Goal: Task Accomplishment & Management: Manage account settings

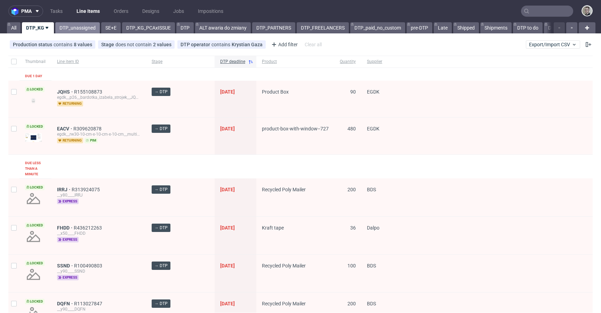
click at [79, 33] on link "DTP_unassigned" at bounding box center [77, 27] width 45 height 11
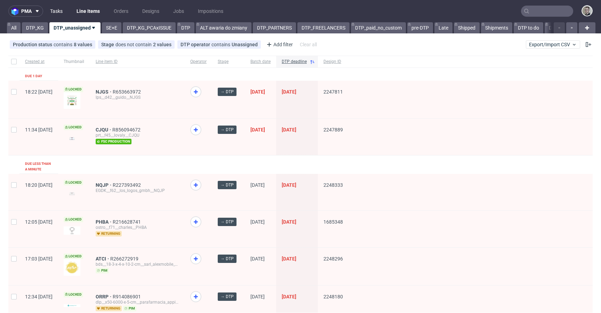
click at [58, 10] on link "Tasks" at bounding box center [56, 11] width 21 height 11
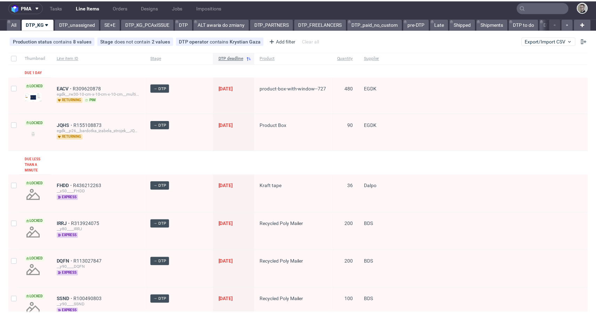
scroll to position [101, 0]
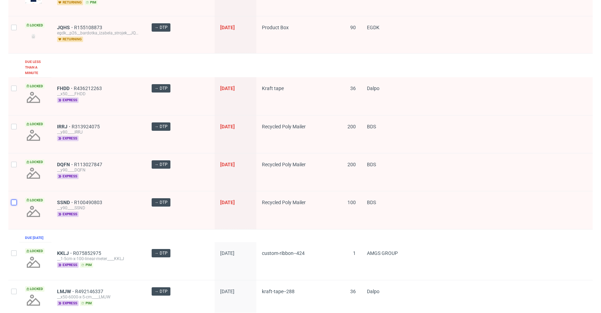
click at [14, 200] on input "checkbox" at bounding box center [14, 203] width 6 height 6
checkbox input "true"
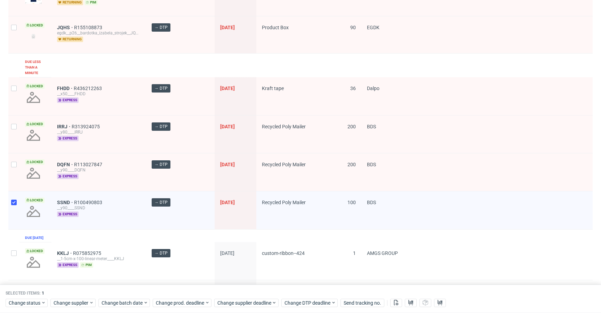
click at [14, 157] on div at bounding box center [13, 172] width 11 height 38
checkbox input "true"
click at [14, 125] on input "checkbox" at bounding box center [14, 127] width 6 height 6
checkbox input "true"
click at [15, 99] on div at bounding box center [13, 96] width 11 height 38
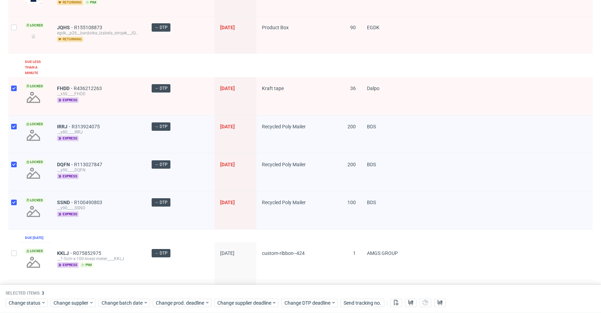
checkbox input "true"
click at [37, 302] on span "Change status" at bounding box center [25, 303] width 32 height 7
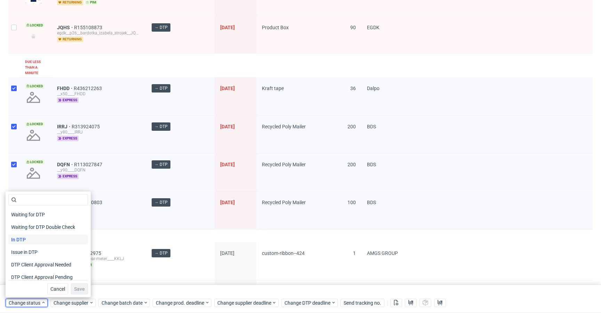
click at [45, 240] on div "In DTP" at bounding box center [48, 240] width 80 height 10
click at [76, 288] on span "Save" at bounding box center [79, 289] width 11 height 5
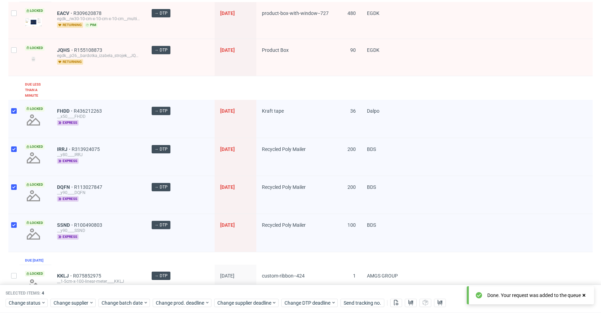
scroll to position [101, 0]
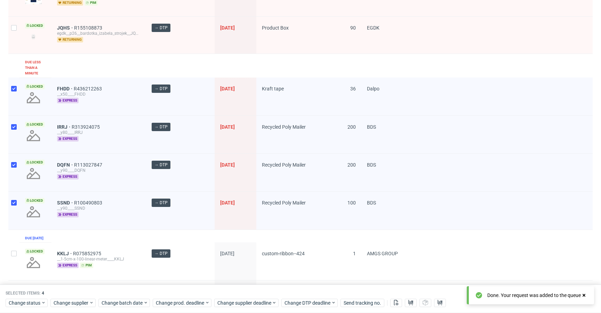
drag, startPoint x: 63, startPoint y: 164, endPoint x: 67, endPoint y: 186, distance: 23.1
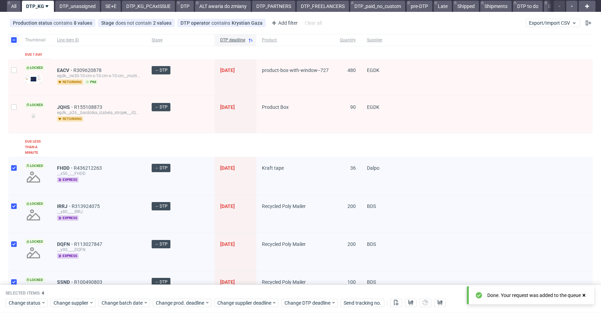
scroll to position [0, 0]
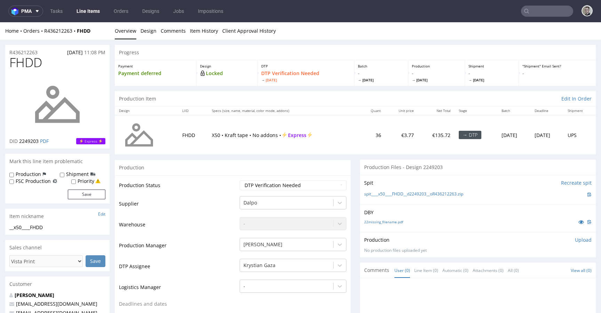
click at [344, 166] on div "Production" at bounding box center [233, 168] width 236 height 16
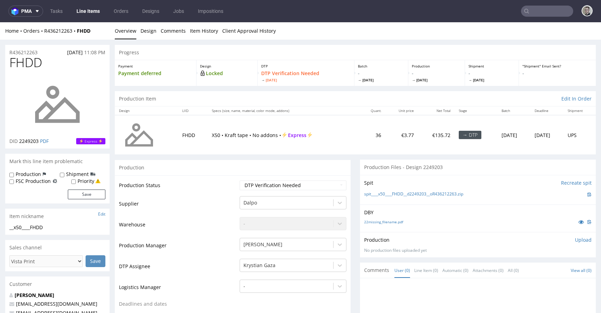
click at [215, 167] on div "Production" at bounding box center [233, 168] width 236 height 16
click at [381, 224] on link "22missing_filename.pdf" at bounding box center [383, 222] width 39 height 5
click at [416, 192] on link "spit____x50____FHDD__d2249203__oR436212263.zip" at bounding box center [413, 194] width 99 height 6
click at [575, 238] on p "Upload" at bounding box center [583, 240] width 17 height 7
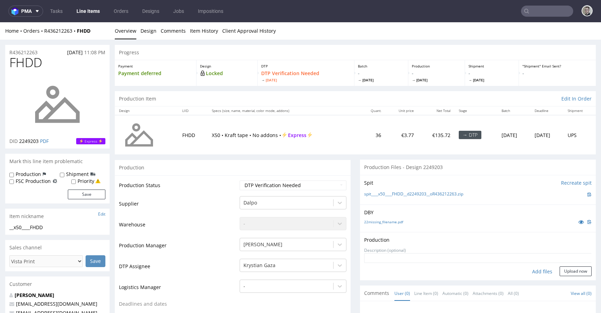
click at [532, 274] on div "Add files" at bounding box center [542, 271] width 35 height 10
type input "C:\fakepath\__x50____FHDD__d2249203__oR436212263__latest__outside.pdf"
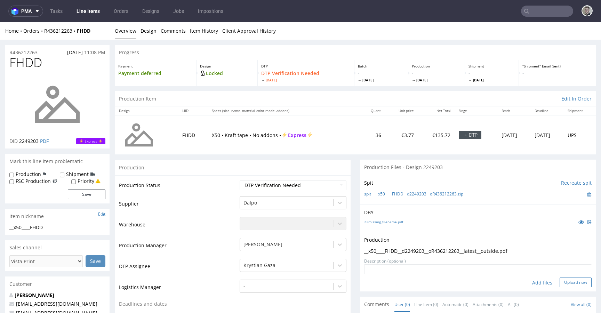
click at [560, 281] on button "Upload now" at bounding box center [576, 283] width 32 height 10
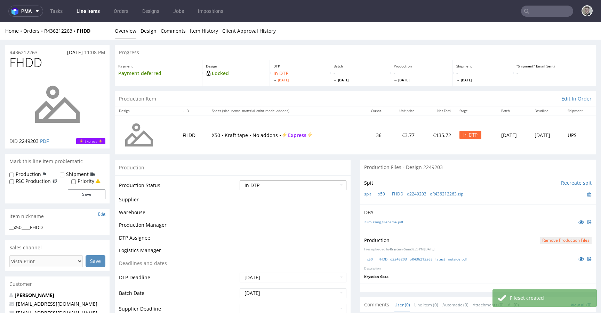
click at [299, 184] on select "Waiting for Artwork Waiting for Diecut Waiting for Mockup Waiting for DTP Waiti…" at bounding box center [293, 186] width 107 height 10
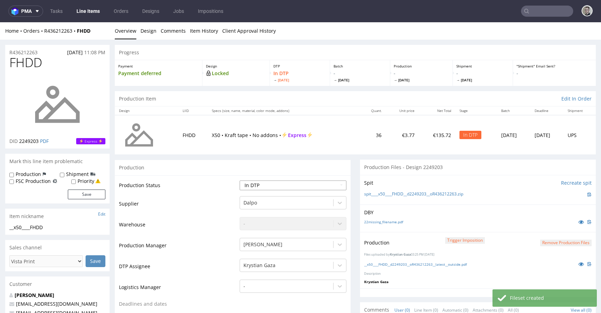
select select "dtp_production_ready"
click at [240, 181] on select "Waiting for Artwork Waiting for Diecut Waiting for Mockup Waiting for DTP Waiti…" at bounding box center [293, 186] width 107 height 10
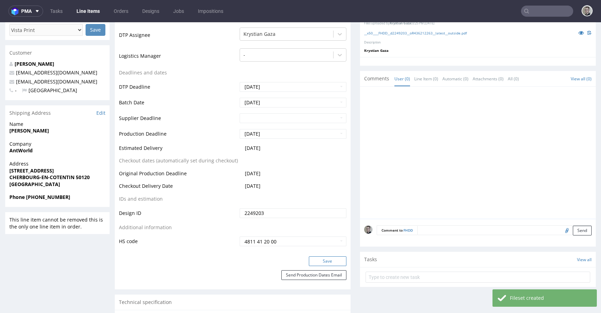
click at [331, 257] on button "Save" at bounding box center [328, 261] width 38 height 10
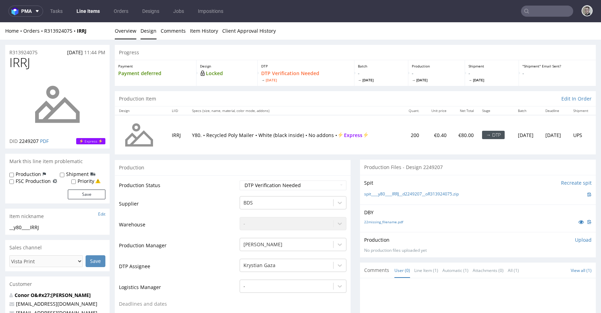
click at [149, 32] on link "Design" at bounding box center [149, 30] width 16 height 17
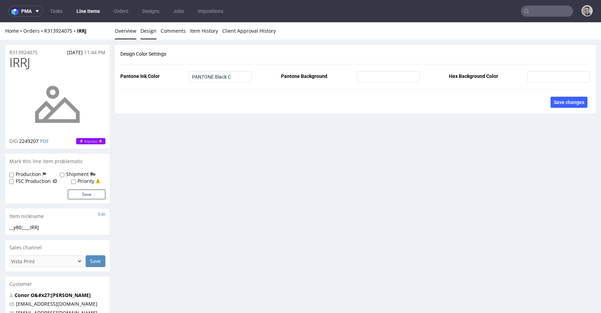
click at [125, 31] on link "Overview" at bounding box center [126, 30] width 22 height 17
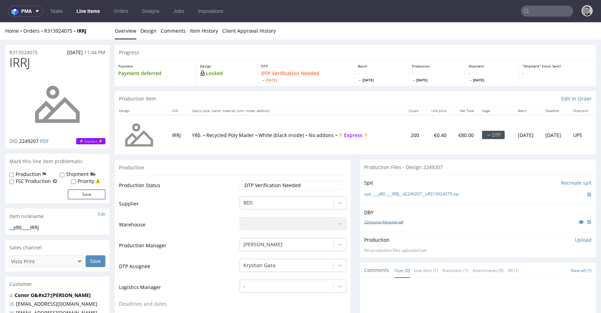
click at [388, 222] on link "22missing_filename.pdf" at bounding box center [383, 222] width 39 height 5
click at [419, 192] on link "spit____y80____IRRJ__d2249207__oR313924075.zip" at bounding box center [411, 194] width 95 height 6
drag, startPoint x: 574, startPoint y: 240, endPoint x: 561, endPoint y: 246, distance: 13.4
click at [575, 240] on p "Upload" at bounding box center [583, 240] width 17 height 7
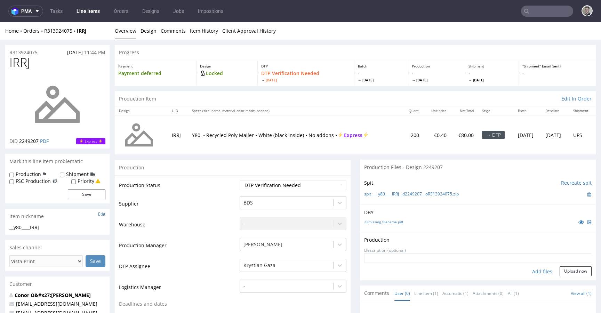
click at [535, 269] on div "Add files" at bounding box center [542, 271] width 35 height 10
type input "C:\fakepath\__y80____IRRJ__d2249207__oR313924075__latest__outside.pdf"
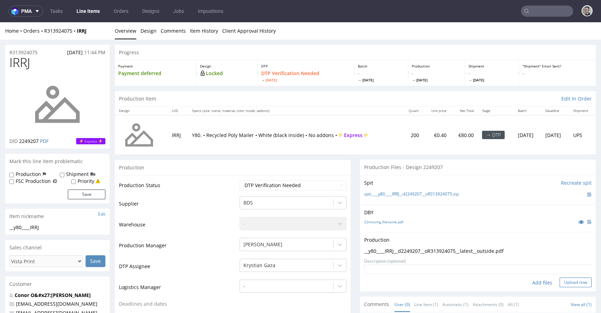
click at [561, 282] on button "Upload now" at bounding box center [576, 283] width 32 height 10
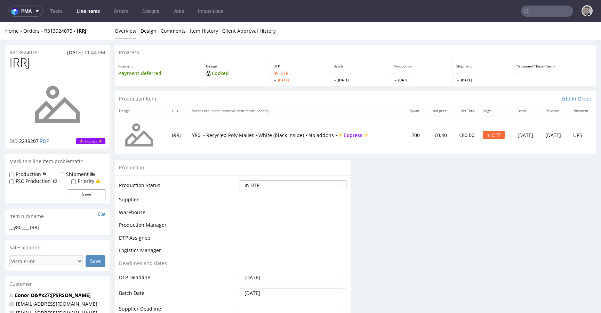
click at [283, 186] on select "Waiting for Artwork Waiting for Diecut Waiting for Mockup Waiting for DTP Waiti…" at bounding box center [293, 186] width 107 height 10
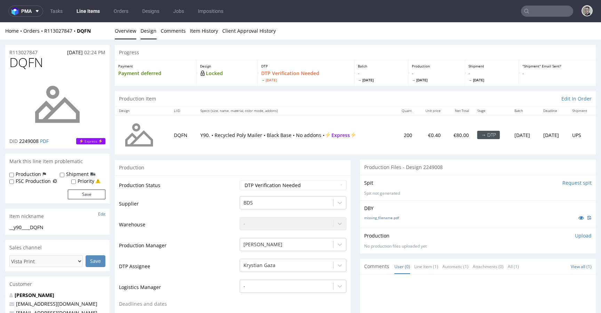
drag, startPoint x: 142, startPoint y: 23, endPoint x: 142, endPoint y: 28, distance: 5.2
click at [142, 23] on link "Design" at bounding box center [149, 30] width 16 height 17
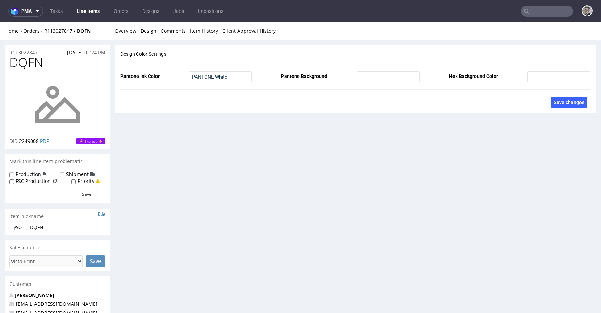
drag, startPoint x: 126, startPoint y: 31, endPoint x: 154, endPoint y: 23, distance: 29.1
click at [126, 31] on link "Overview" at bounding box center [126, 30] width 22 height 17
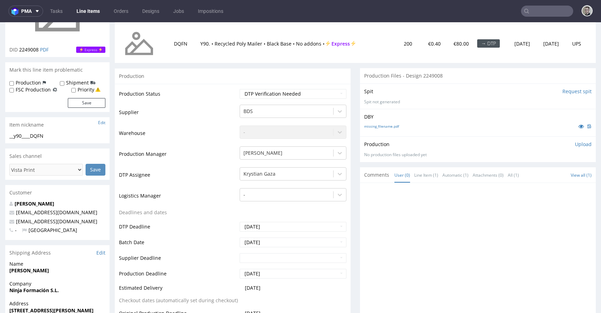
scroll to position [184, 0]
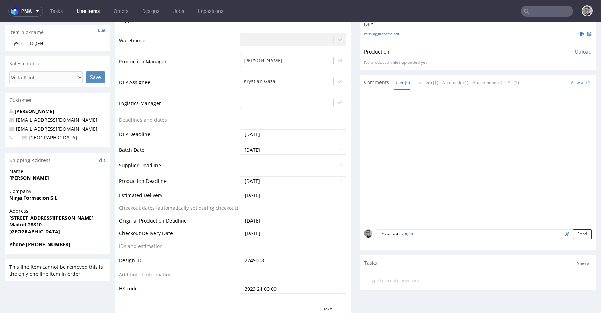
click at [462, 236] on textarea at bounding box center [505, 234] width 174 height 10
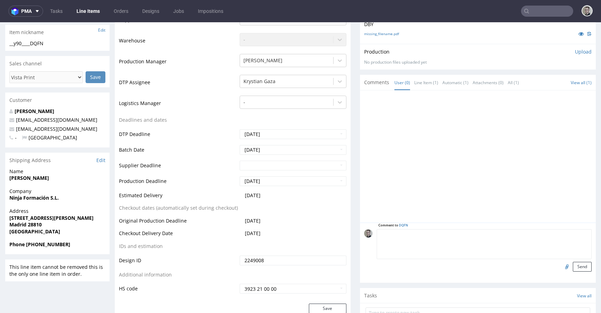
paste textarea "Print Color - Pantone White (set as 100% Magenta named Pantone White for design…"
type textarea "Print Color - Pantone White (set as 100% Magenta named Pantone White for design…"
click at [573, 264] on button "Send" at bounding box center [582, 267] width 19 height 10
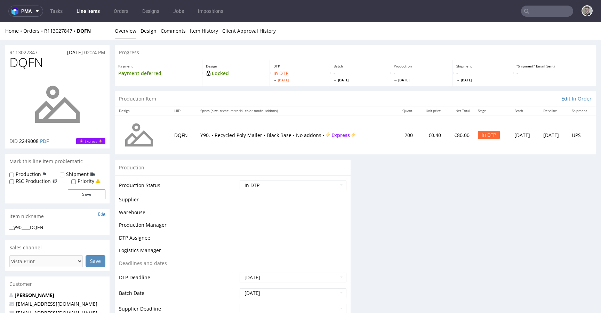
scroll to position [0, 0]
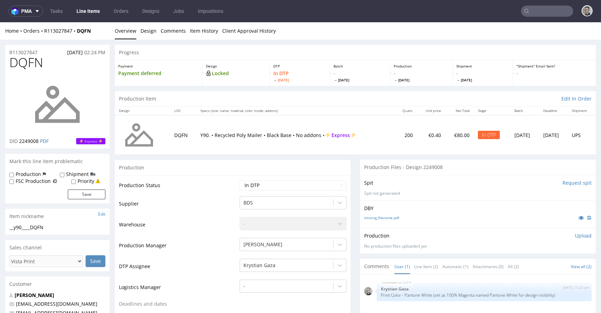
click at [36, 175] on label "Production" at bounding box center [28, 174] width 25 height 7
click at [14, 175] on input "Production" at bounding box center [11, 175] width 5 height 6
checkbox input "true"
click at [77, 194] on button "Save" at bounding box center [87, 195] width 38 height 10
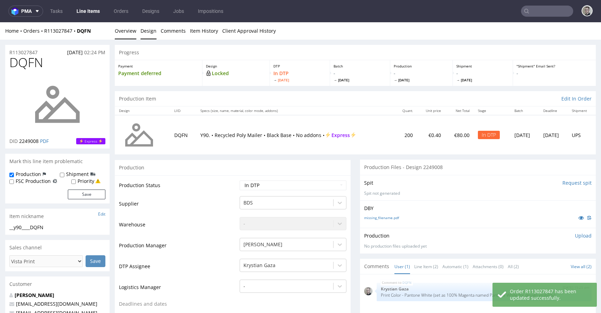
click at [148, 31] on link "Design" at bounding box center [149, 30] width 16 height 17
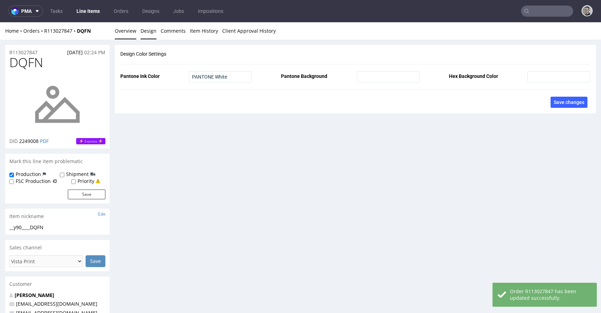
click at [126, 31] on link "Overview" at bounding box center [126, 30] width 22 height 17
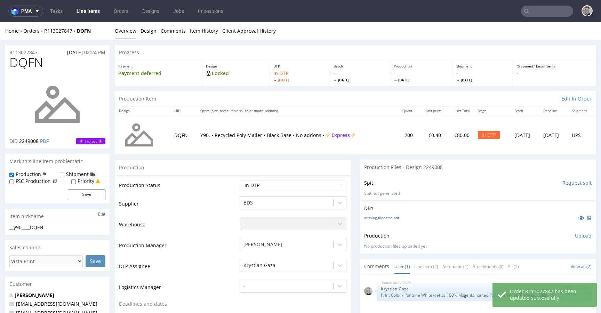
click at [445, 215] on div "missing_filename.pdf" at bounding box center [478, 218] width 228 height 8
click at [474, 183] on div "Spit Request spit" at bounding box center [478, 183] width 228 height 7
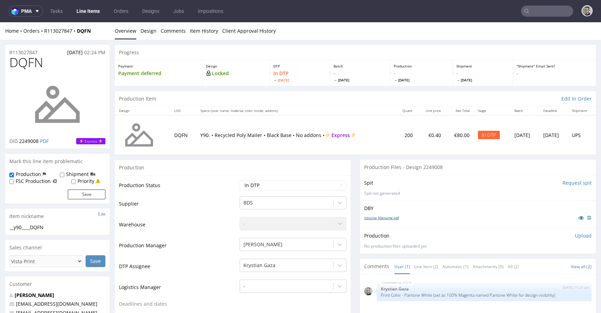
click at [392, 216] on link "missing_filename.pdf" at bounding box center [381, 217] width 35 height 5
click at [33, 226] on div "__y90____DQFN" at bounding box center [57, 227] width 96 height 7
copy div "__y90____DQFN Update"
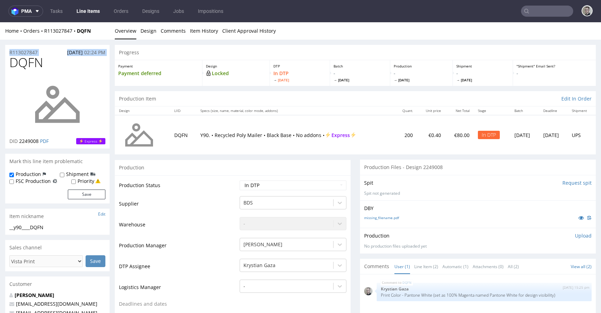
drag, startPoint x: 42, startPoint y: 48, endPoint x: 54, endPoint y: 51, distance: 12.2
drag, startPoint x: 50, startPoint y: 53, endPoint x: 43, endPoint y: 50, distance: 7.6
click at [49, 53] on div "R113027847 13.08.2025 02:24 PM" at bounding box center [57, 50] width 104 height 11
drag, startPoint x: 25, startPoint y: 51, endPoint x: 0, endPoint y: 50, distance: 25.1
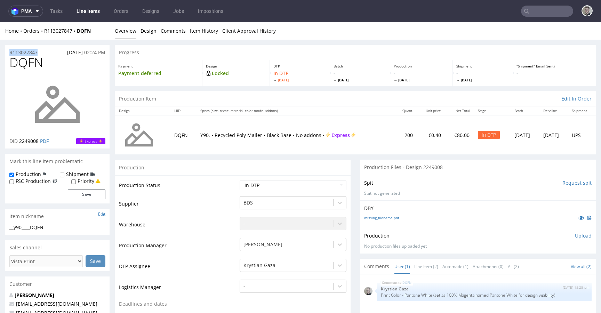
copy p "R113027847"
click at [425, 200] on div "Spit Request spit Spit not generated" at bounding box center [478, 187] width 236 height 25
click at [444, 187] on div "Spit Request spit Spit not generated" at bounding box center [478, 187] width 236 height 25
click at [577, 232] on div "Production Upload No production files uploaded yet Description (optional) Add f…" at bounding box center [478, 240] width 236 height 25
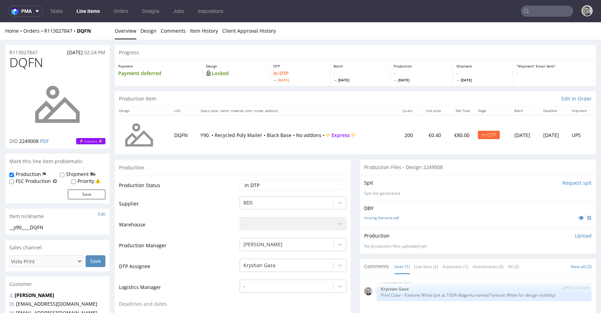
click at [575, 235] on p "Upload" at bounding box center [583, 235] width 17 height 7
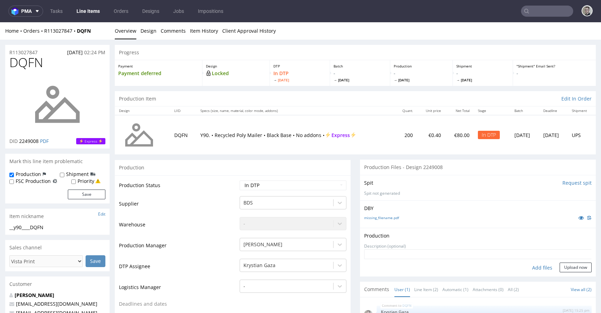
click at [535, 269] on div "Add files" at bounding box center [542, 268] width 35 height 10
type input "C:\fakepath\__y90____DQFN__d2249008__oR113027847__outside.pdf"
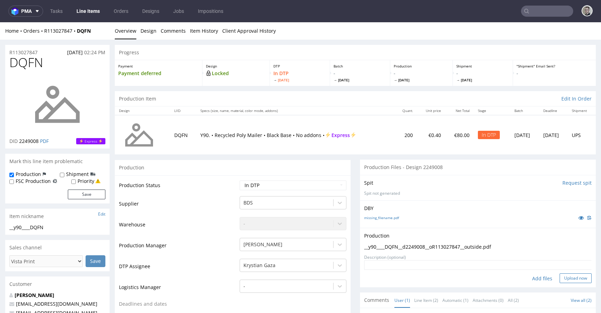
click at [574, 279] on button "Upload now" at bounding box center [576, 278] width 32 height 10
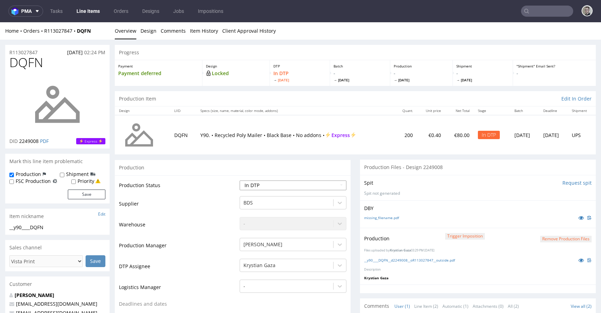
click at [321, 183] on select "Waiting for Artwork Waiting for Diecut Waiting for Mockup Waiting for DTP Waiti…" at bounding box center [293, 186] width 107 height 10
select select "dtp_production_ready"
click at [240, 181] on select "Waiting for Artwork Waiting for Diecut Waiting for Mockup Waiting for DTP Waiti…" at bounding box center [293, 186] width 107 height 10
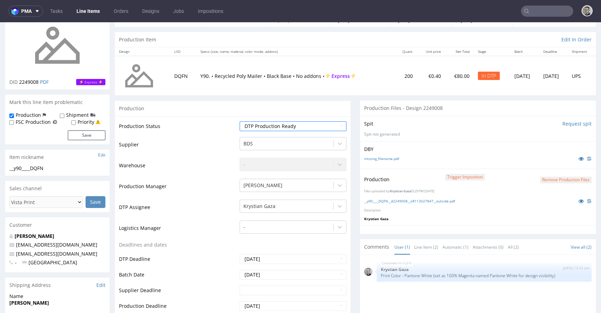
scroll to position [221, 0]
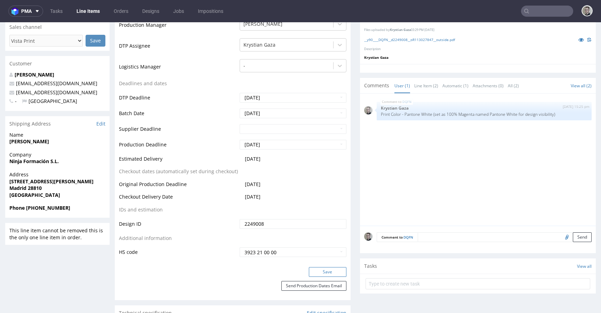
click at [328, 269] on button "Save" at bounding box center [328, 272] width 38 height 10
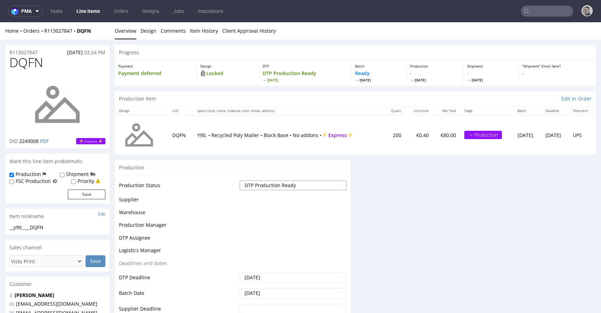
scroll to position [0, 0]
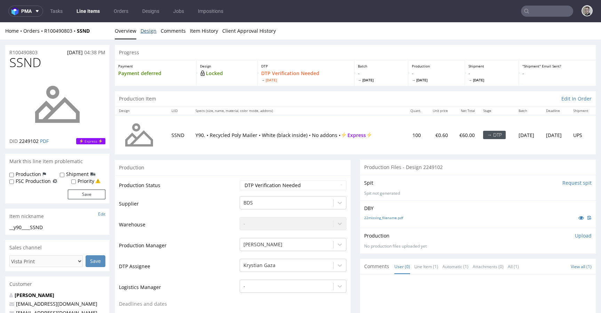
drag, startPoint x: 154, startPoint y: 26, endPoint x: 135, endPoint y: 29, distance: 19.0
click at [154, 26] on link "Design" at bounding box center [149, 30] width 16 height 17
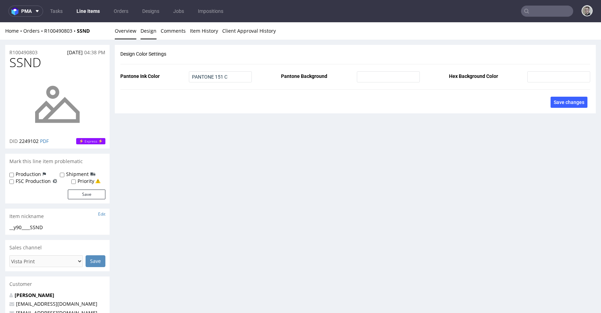
drag, startPoint x: 127, startPoint y: 31, endPoint x: 136, endPoint y: 42, distance: 14.1
click at [127, 31] on link "Overview" at bounding box center [126, 30] width 22 height 17
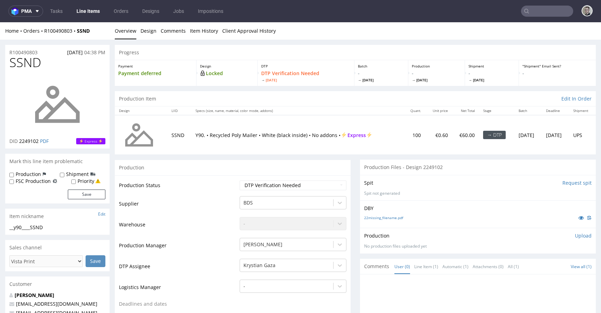
drag, startPoint x: 386, startPoint y: 224, endPoint x: 389, endPoint y: 220, distance: 4.8
click at [386, 224] on div "DBY 22missing_filename.pdf" at bounding box center [478, 213] width 236 height 27
click at [389, 220] on link "22missing_filename.pdf" at bounding box center [383, 217] width 39 height 5
click at [39, 226] on div "__y90____SSND" at bounding box center [57, 227] width 96 height 7
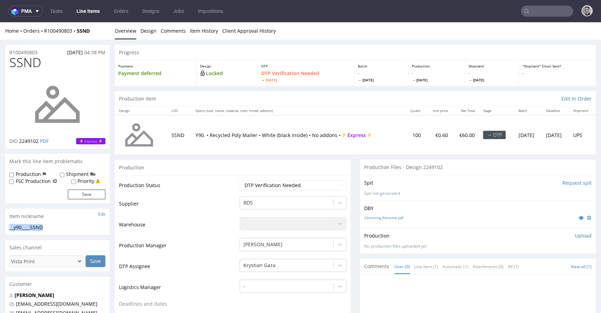
copy div "__y90____SSND"
drag, startPoint x: 43, startPoint y: 52, endPoint x: 0, endPoint y: 39, distance: 44.8
copy p "R100490803"
click at [576, 232] on div "Production Upload No production files uploaded yet Description (optional) Add f…" at bounding box center [478, 240] width 236 height 25
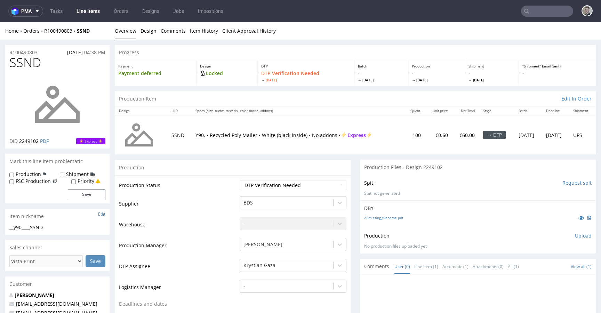
click at [576, 234] on p "Upload" at bounding box center [583, 235] width 17 height 7
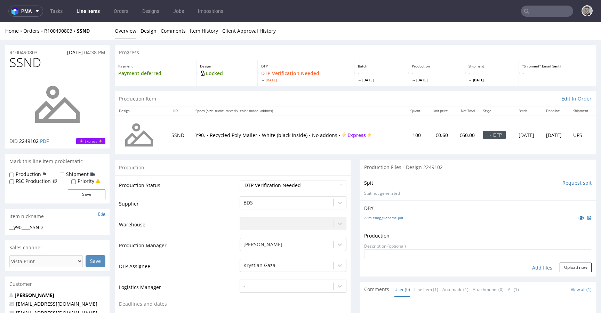
click at [533, 265] on div "Add files" at bounding box center [542, 268] width 35 height 10
type input "C:\fakepath\__y90____SSND__d2249102__oR100490803__outside.pdf"
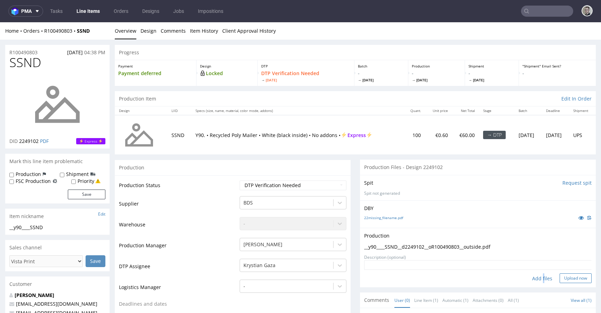
click at [570, 279] on button "Upload now" at bounding box center [576, 278] width 32 height 10
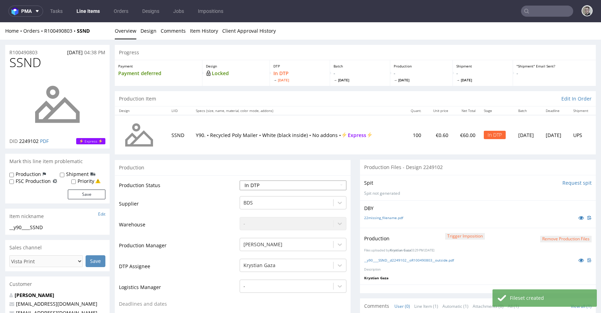
click at [306, 188] on select "Waiting for Artwork Waiting for Diecut Waiting for Mockup Waiting for DTP Waiti…" at bounding box center [293, 186] width 107 height 10
select select "dtp_production_ready"
click at [240, 181] on select "Waiting for Artwork Waiting for Diecut Waiting for Mockup Waiting for DTP Waiti…" at bounding box center [293, 186] width 107 height 10
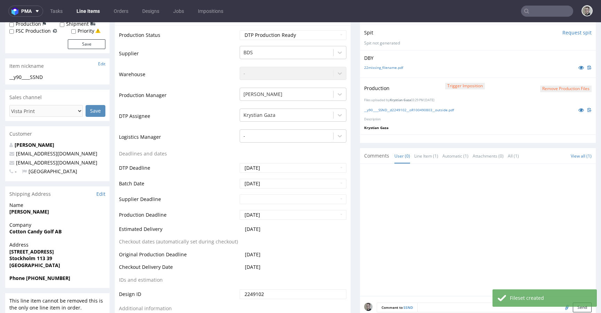
scroll to position [337, 0]
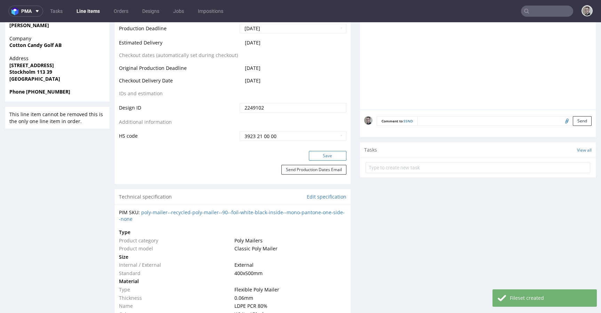
click at [333, 158] on button "Save" at bounding box center [328, 156] width 38 height 10
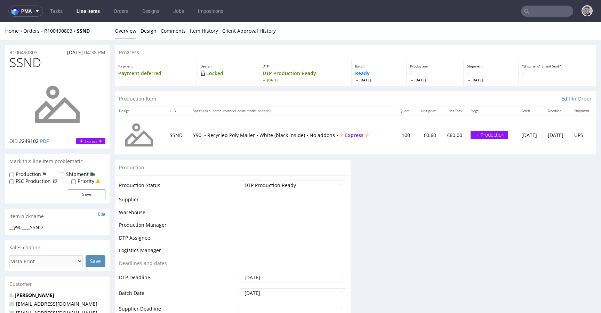
scroll to position [0, 0]
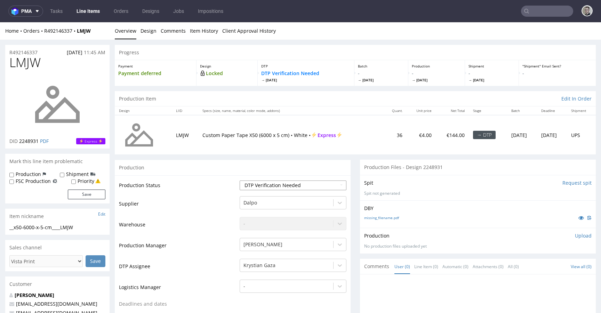
click at [314, 186] on select "Waiting for Artwork Waiting for Diecut Waiting for Mockup Waiting for DTP Waiti…" at bounding box center [293, 186] width 107 height 10
select select "dtp_in_process"
click at [240, 181] on select "Waiting for Artwork Waiting for Diecut Waiting for Mockup Waiting for DTP Waiti…" at bounding box center [293, 186] width 107 height 10
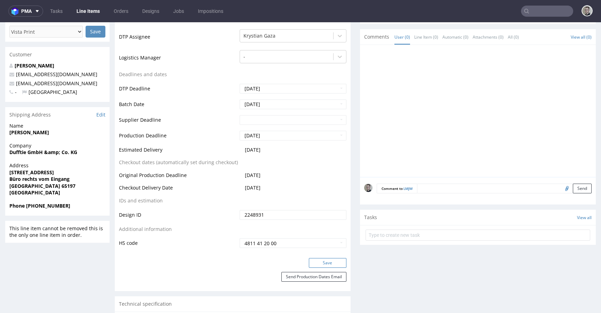
click at [328, 266] on button "Save" at bounding box center [328, 263] width 38 height 10
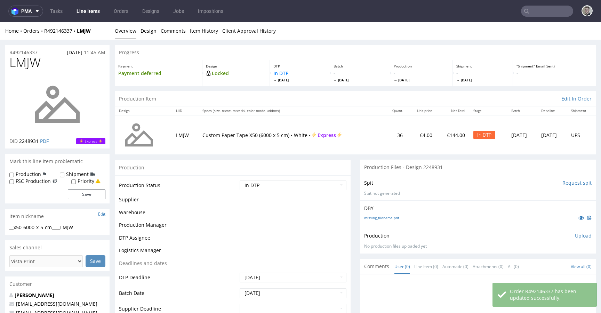
scroll to position [0, 0]
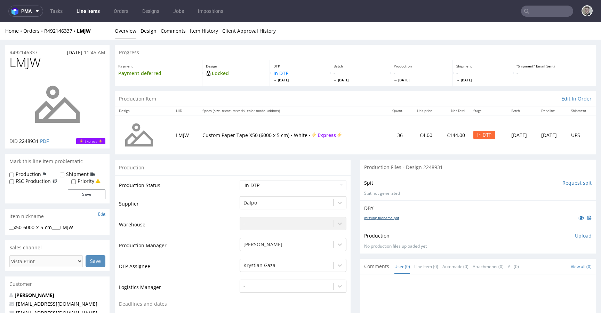
click at [384, 217] on link "missing_filename.pdf" at bounding box center [381, 217] width 35 height 5
click at [44, 227] on div "__x50-6000-x-5-cm____LMJW" at bounding box center [57, 227] width 96 height 7
copy div "__x50-6000-x-5-cm____LMJW Update"
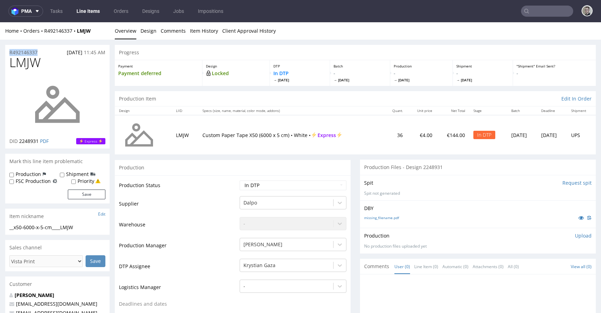
drag, startPoint x: 46, startPoint y: 52, endPoint x: 0, endPoint y: 55, distance: 46.4
copy p "R492146337"
click at [575, 234] on p "Upload" at bounding box center [583, 235] width 17 height 7
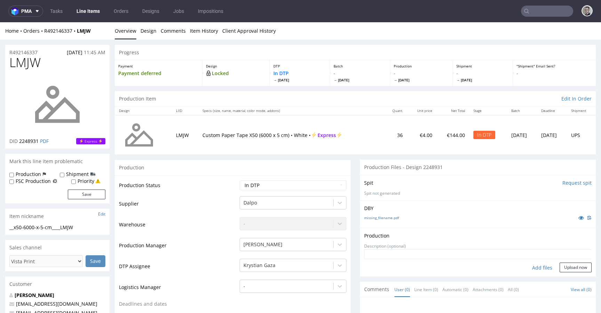
click at [538, 264] on div "Add files" at bounding box center [542, 268] width 35 height 10
type input "C:\fakepath\__x50-6000-x-5-cm____LMJW__d2248931__oR492146337__outside.pdf"
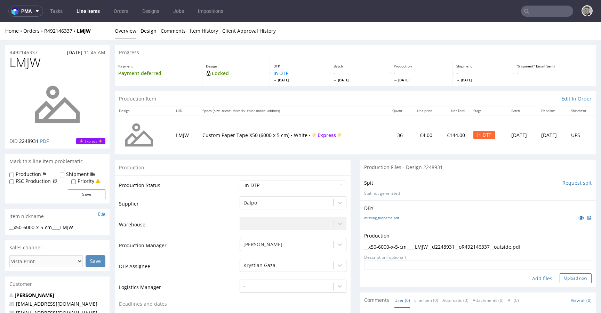
click at [566, 276] on button "Upload now" at bounding box center [576, 278] width 32 height 10
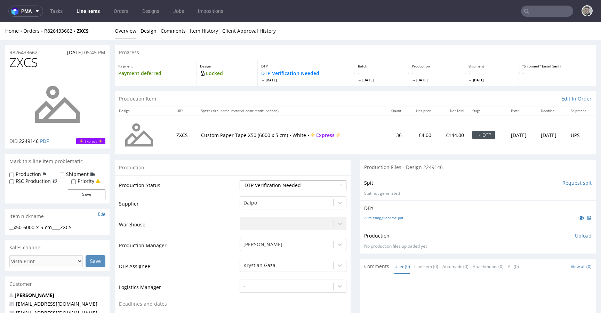
click at [281, 182] on select "Waiting for Artwork Waiting for Diecut Waiting for Mockup Waiting for DTP Waiti…" at bounding box center [293, 186] width 107 height 10
select select "dtp_in_process"
click at [240, 181] on select "Waiting for Artwork Waiting for Diecut Waiting for Mockup Waiting for DTP Waiti…" at bounding box center [293, 186] width 107 height 10
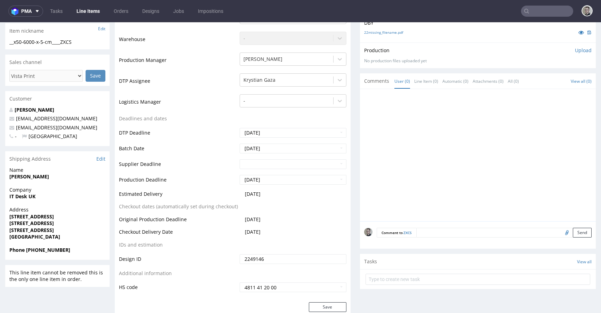
scroll to position [254, 0]
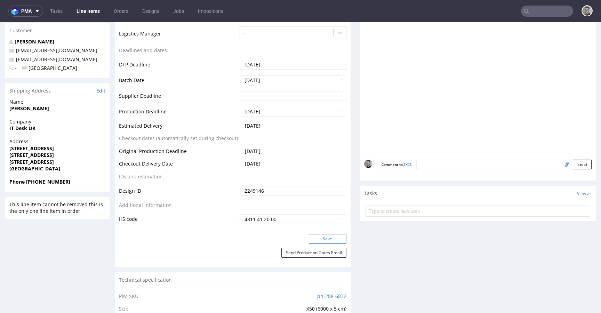
click at [335, 237] on button "Save" at bounding box center [328, 239] width 38 height 10
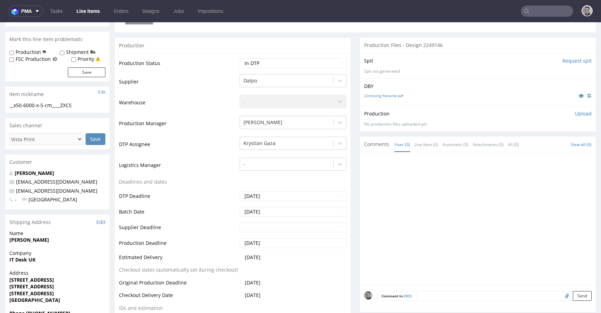
scroll to position [0, 0]
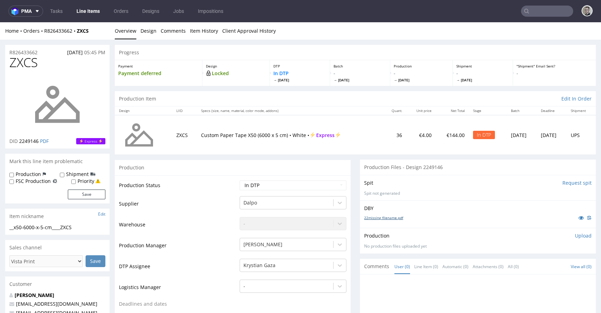
click at [385, 218] on link "22missing_filename.pdf" at bounding box center [383, 217] width 39 height 5
click at [56, 224] on div "__x50-6000-x-5-cm____ZXCS" at bounding box center [57, 227] width 96 height 7
copy div "__x50-6000-x-5-cm____ZXCS Update"
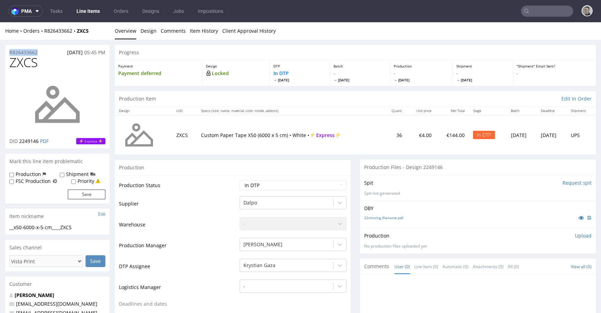
drag, startPoint x: 28, startPoint y: 50, endPoint x: 0, endPoint y: 43, distance: 28.6
copy p "R826433662"
click at [576, 234] on p "Upload" at bounding box center [583, 235] width 17 height 7
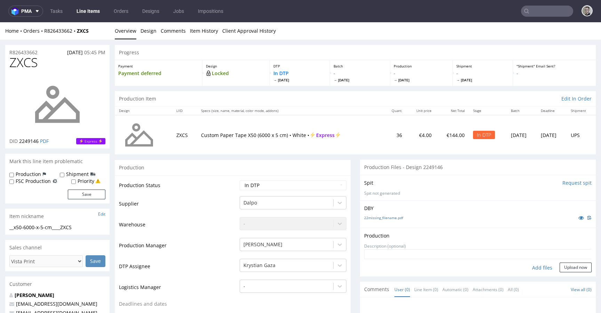
click at [537, 262] on form "Add files Upload now" at bounding box center [478, 260] width 228 height 23
click at [535, 268] on div "Add files" at bounding box center [542, 268] width 35 height 10
type input "C:\fakepath\__x50-6000-x-5-cm____ZXCS__d2249146__oR826433662__outside.pdf"
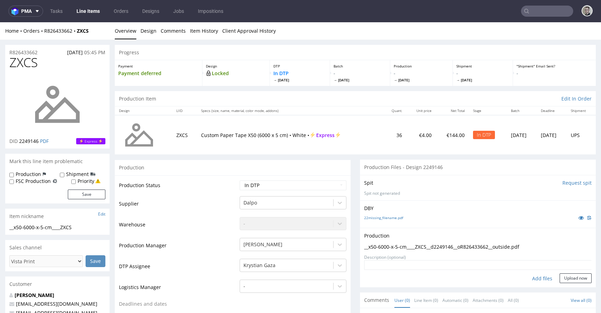
click at [571, 274] on button "Upload now" at bounding box center [576, 278] width 32 height 10
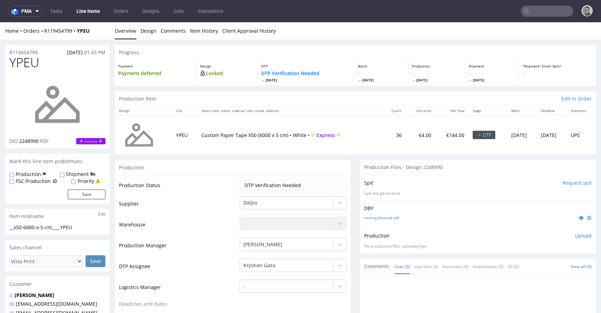
click at [304, 190] on td "Waiting for Artwork Waiting for Diecut Waiting for Mockup Waiting for DTP Waiti…" at bounding box center [292, 188] width 109 height 16
click at [303, 186] on select "Waiting for Artwork Waiting for Diecut Waiting for Mockup Waiting for DTP Waiti…" at bounding box center [293, 186] width 107 height 10
select select "dtp_in_process"
click at [240, 181] on select "Waiting for Artwork Waiting for Diecut Waiting for Mockup Waiting for DTP Waiti…" at bounding box center [293, 186] width 107 height 10
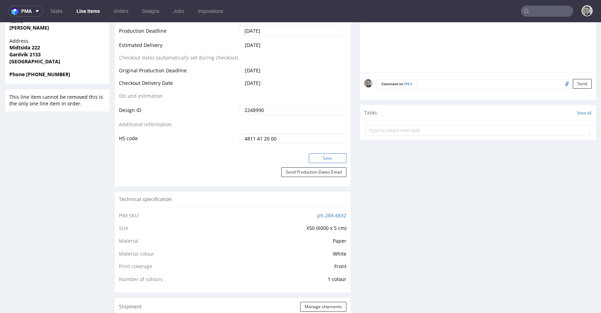
click at [332, 159] on button "Save" at bounding box center [328, 158] width 38 height 10
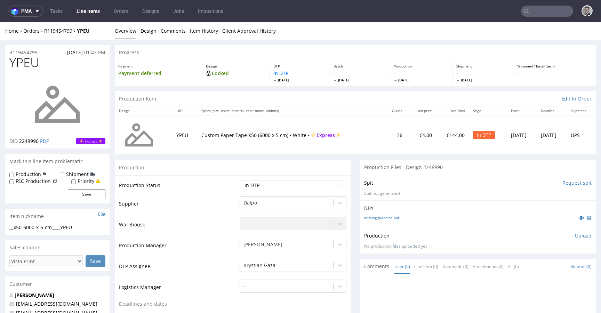
click at [454, 174] on div "Production Files - Design 2248990" at bounding box center [478, 167] width 236 height 15
click at [341, 174] on div "Production" at bounding box center [233, 168] width 236 height 16
click at [450, 231] on div "Production Upload No production files uploaded yet Description (optional) Add f…" at bounding box center [478, 240] width 236 height 25
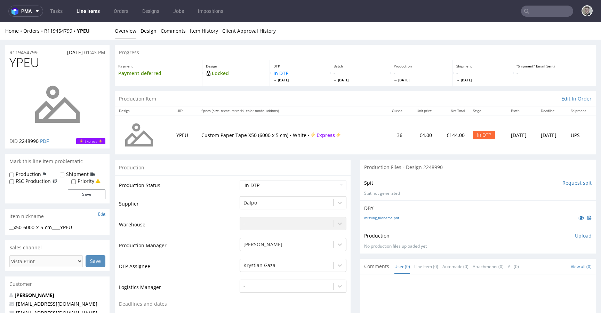
click at [389, 214] on div "missing_filename.pdf" at bounding box center [478, 218] width 228 height 8
click at [392, 215] on div "missing_filename.pdf" at bounding box center [478, 218] width 228 height 8
click at [392, 217] on link "missing_filename.pdf" at bounding box center [381, 217] width 35 height 5
click at [40, 225] on div "__x50-6000-x-5-cm____YPEU" at bounding box center [57, 227] width 96 height 7
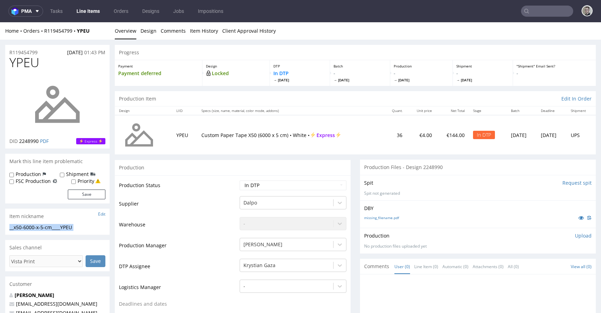
click at [40, 225] on div "__x50-6000-x-5-cm____YPEU" at bounding box center [57, 227] width 96 height 7
copy div "__x50-6000-x-5-cm____YPEU Update"
drag, startPoint x: 10, startPoint y: 53, endPoint x: 0, endPoint y: 49, distance: 10.6
copy p "R119454799"
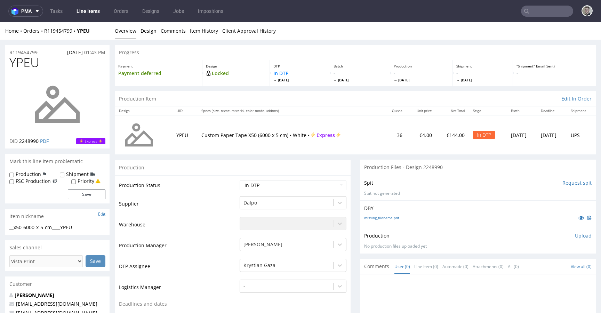
click at [575, 238] on p "Upload" at bounding box center [583, 235] width 17 height 7
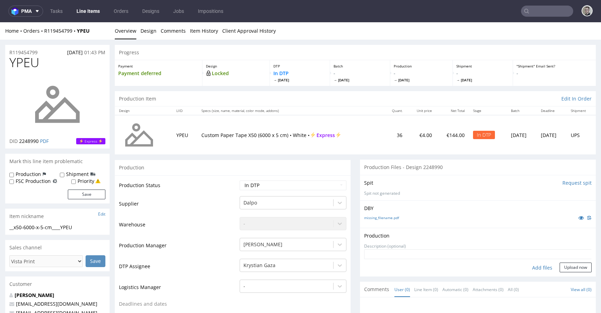
click at [534, 264] on div "Add files" at bounding box center [542, 268] width 35 height 10
type input "C:\fakepath\__x50-6000-x-5-cm____YPEU__d2248990__oR119454799__outside.pdf"
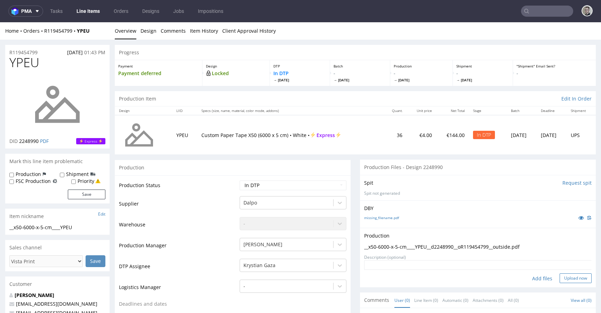
click at [571, 276] on button "Upload now" at bounding box center [576, 278] width 32 height 10
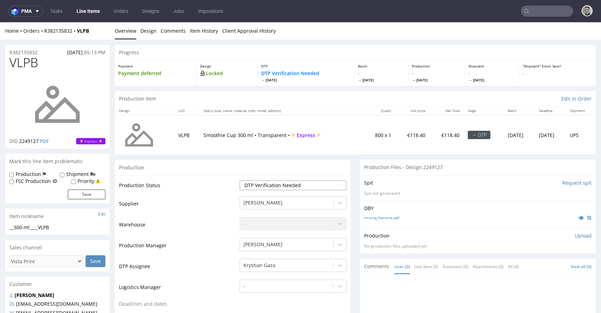
click at [301, 187] on select "Waiting for Artwork Waiting for Diecut Waiting for Mockup Waiting for DTP Waiti…" at bounding box center [293, 186] width 107 height 10
select select "dtp_in_process"
click at [240, 181] on select "Waiting for Artwork Waiting for Diecut Waiting for Mockup Waiting for DTP Waiti…" at bounding box center [293, 186] width 107 height 10
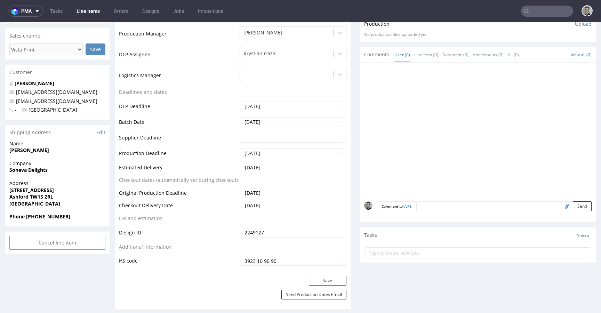
scroll to position [219, 0]
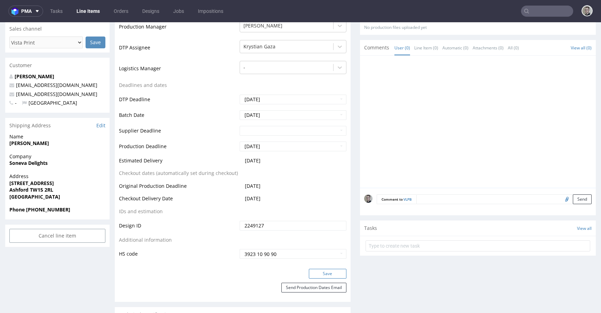
click at [331, 271] on button "Save" at bounding box center [328, 274] width 38 height 10
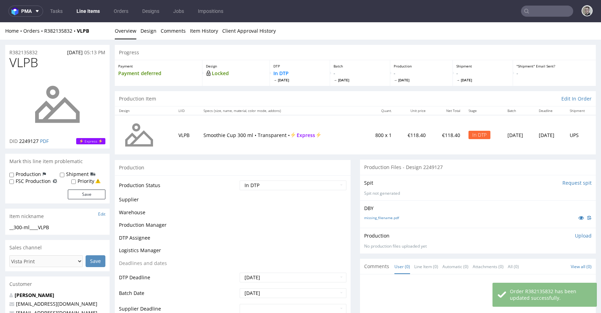
scroll to position [0, 0]
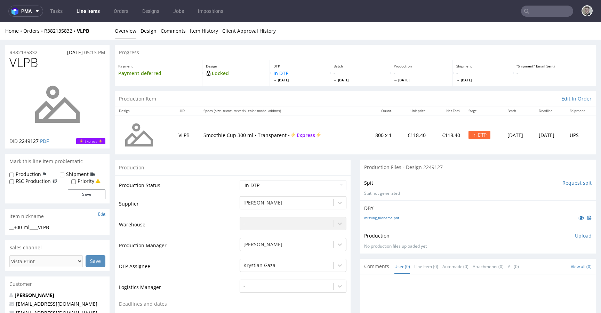
click at [120, 25] on link "Overview" at bounding box center [126, 30] width 22 height 17
click at [143, 32] on link "Design" at bounding box center [149, 30] width 16 height 17
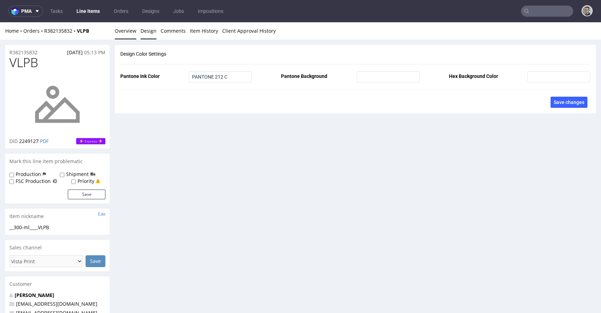
click at [125, 34] on link "Overview" at bounding box center [126, 30] width 22 height 17
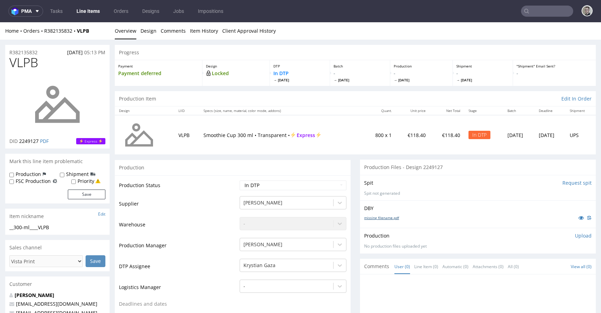
click at [374, 219] on link "missing_filename.pdf" at bounding box center [381, 217] width 35 height 5
click at [45, 228] on div "__300-ml____VLPB" at bounding box center [57, 227] width 96 height 7
copy div "__300-ml____VLPB Update"
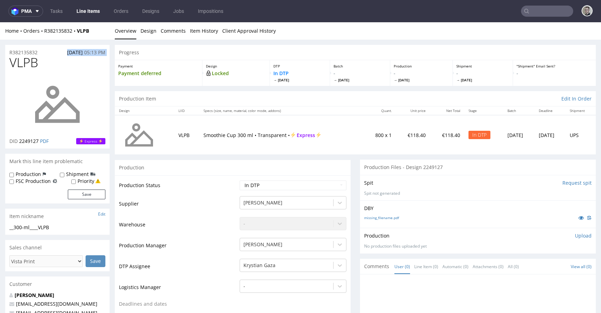
drag, startPoint x: 45, startPoint y: 53, endPoint x: 0, endPoint y: 59, distance: 45.7
drag, startPoint x: 21, startPoint y: 55, endPoint x: 3, endPoint y: 51, distance: 18.1
copy p "R382135832"
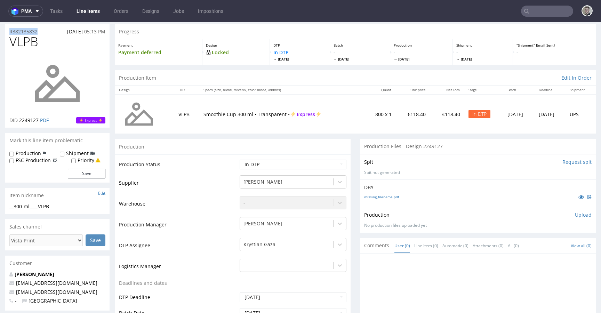
scroll to position [64, 0]
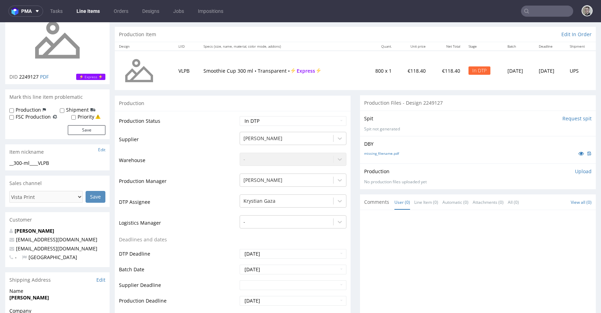
drag, startPoint x: 579, startPoint y: 173, endPoint x: 561, endPoint y: 180, distance: 18.5
click at [578, 173] on p "Upload" at bounding box center [583, 171] width 17 height 7
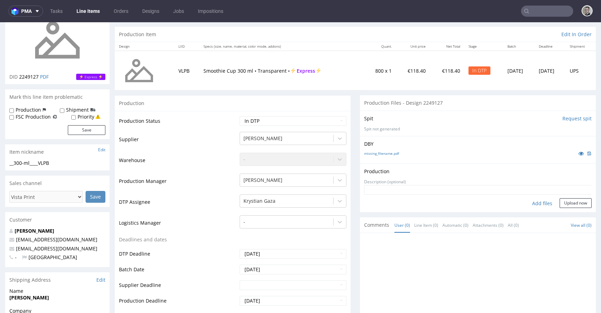
click at [537, 199] on div "Add files" at bounding box center [542, 203] width 35 height 10
type input "C:\fakepath\__300-ml____VLPB__d2249127__oR382135832__outside.pdf"
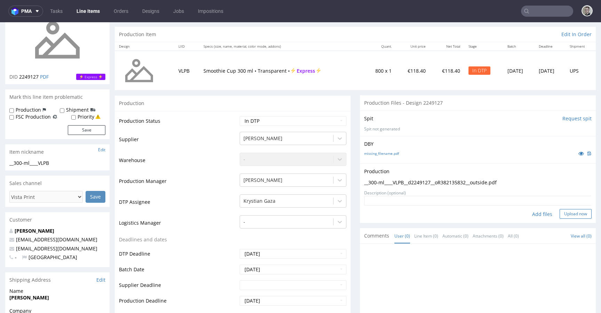
click at [561, 211] on button "Upload now" at bounding box center [576, 214] width 32 height 10
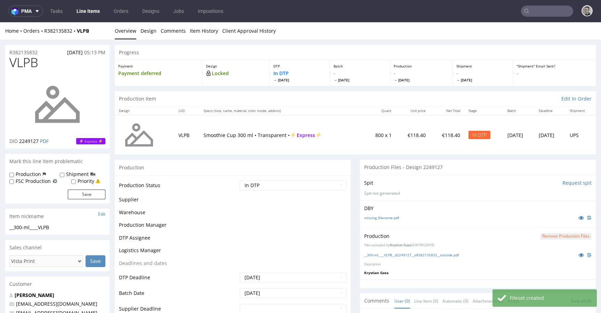
scroll to position [0, 0]
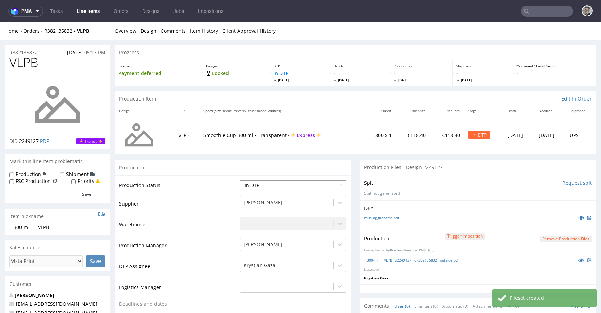
click at [288, 188] on select "Waiting for Artwork Waiting for Diecut Waiting for Mockup Waiting for DTP Waiti…" at bounding box center [293, 186] width 107 height 10
select select "dtp_production_ready"
click at [240, 181] on select "Waiting for Artwork Waiting for Diecut Waiting for Mockup Waiting for DTP Waiti…" at bounding box center [293, 186] width 107 height 10
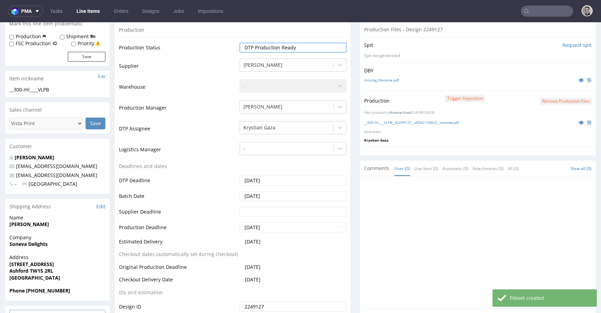
scroll to position [338, 0]
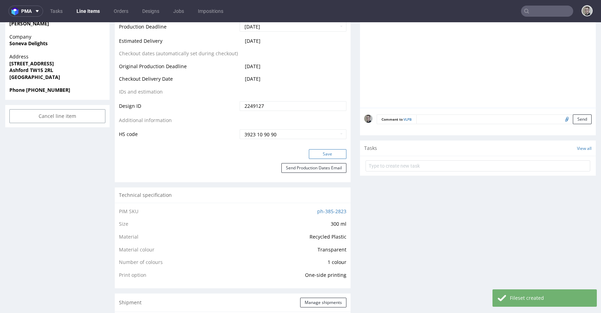
click at [337, 157] on button "Save" at bounding box center [328, 154] width 38 height 10
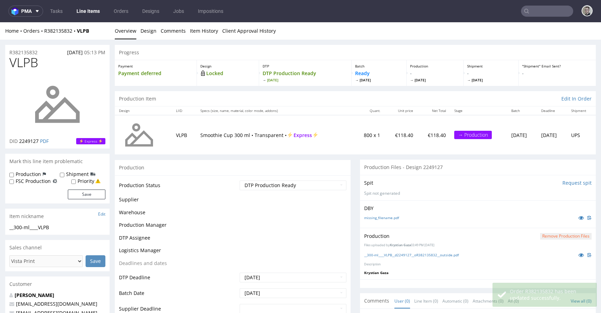
scroll to position [0, 0]
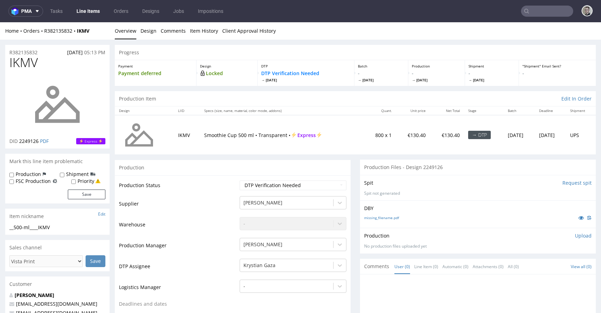
click at [332, 162] on div "Production" at bounding box center [233, 168] width 236 height 16
click at [338, 163] on div "Production" at bounding box center [233, 168] width 236 height 16
click at [325, 164] on div "Production" at bounding box center [233, 168] width 236 height 16
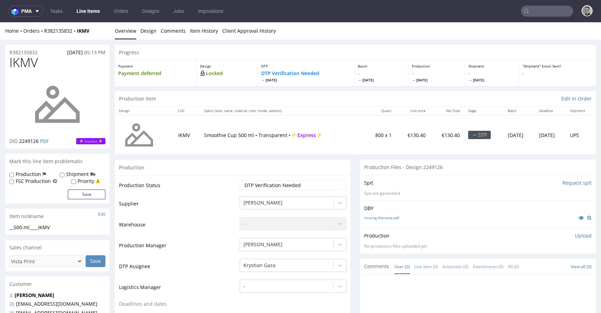
click at [453, 19] on nav "pma Tasks Line Items Orders Designs Jobs Impositions" at bounding box center [300, 11] width 601 height 22
drag, startPoint x: 454, startPoint y: 42, endPoint x: 463, endPoint y: 35, distance: 11.9
click at [463, 35] on div "Home Orders R382135832 IKMV Overview Design Comments Item History Client Approv…" at bounding box center [300, 30] width 601 height 17
click at [268, 52] on div "Progress" at bounding box center [355, 52] width 481 height 15
click at [288, 29] on ul "Overview Design Comments Item History Client Approval History" at bounding box center [355, 30] width 481 height 7
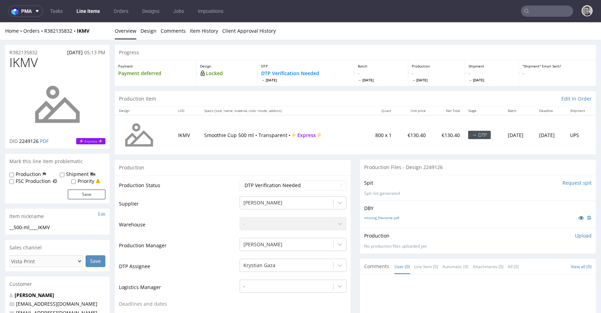
click at [304, 45] on div "Progress" at bounding box center [355, 52] width 481 height 15
click at [392, 49] on div "Progress" at bounding box center [355, 52] width 481 height 15
click at [375, 31] on ul "Overview Design Comments Item History Client Approval History" at bounding box center [355, 30] width 481 height 7
click at [385, 49] on div "Progress" at bounding box center [355, 52] width 481 height 15
click at [381, 49] on div "Progress" at bounding box center [355, 52] width 481 height 15
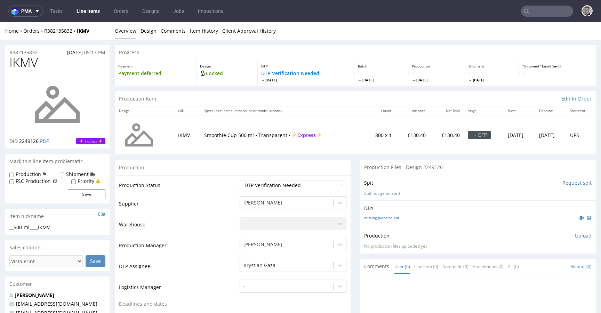
click at [379, 50] on div "Progress" at bounding box center [355, 52] width 481 height 15
click at [378, 50] on div "Progress" at bounding box center [355, 52] width 481 height 15
click at [317, 48] on div "Progress" at bounding box center [355, 52] width 481 height 15
click at [315, 30] on ul "Overview Design Comments Item History Client Approval History" at bounding box center [355, 30] width 481 height 7
click at [321, 49] on div "Progress" at bounding box center [355, 52] width 481 height 15
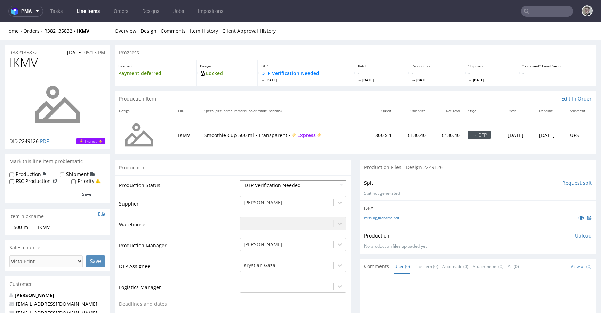
click at [313, 182] on select "Waiting for Artwork Waiting for Diecut Waiting for Mockup Waiting for DTP Waiti…" at bounding box center [293, 186] width 107 height 10
select select "dtp_in_process"
click at [240, 181] on select "Waiting for Artwork Waiting for Diecut Waiting for Mockup Waiting for DTP Waiti…" at bounding box center [293, 186] width 107 height 10
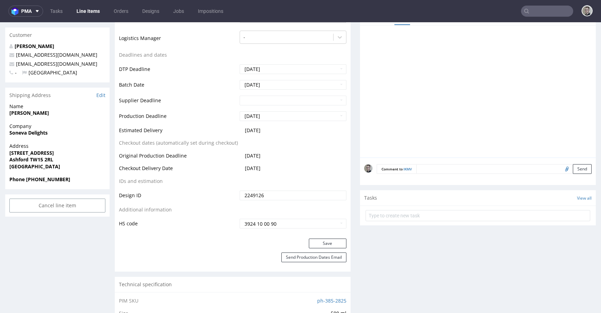
scroll to position [370, 0]
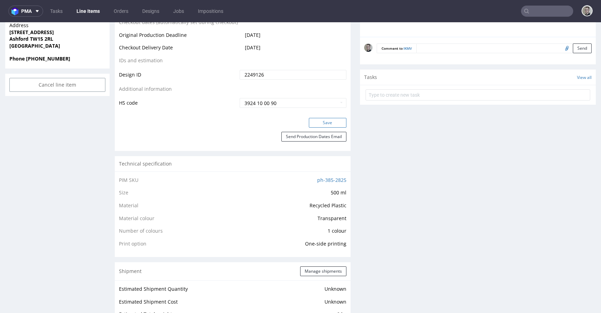
click at [333, 121] on button "Save" at bounding box center [328, 123] width 38 height 10
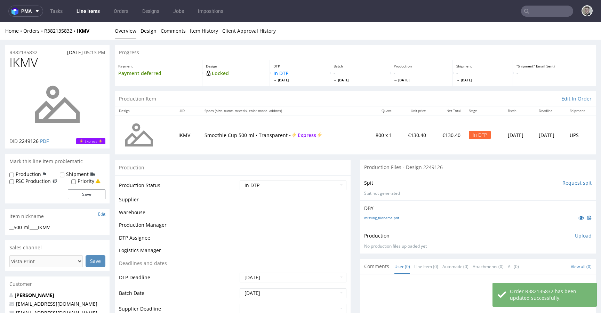
scroll to position [0, 0]
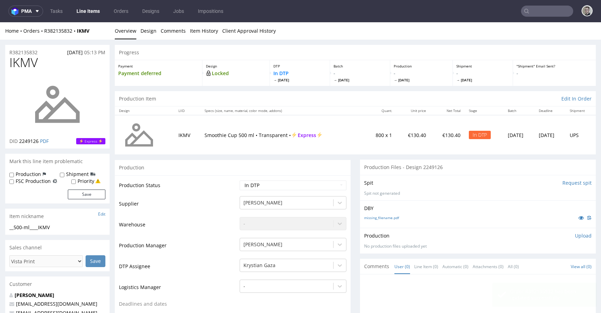
click at [336, 105] on div "Production Item Edit In Order" at bounding box center [355, 98] width 481 height 15
click at [360, 162] on div "Production Files - Design 2249126" at bounding box center [478, 167] width 236 height 15
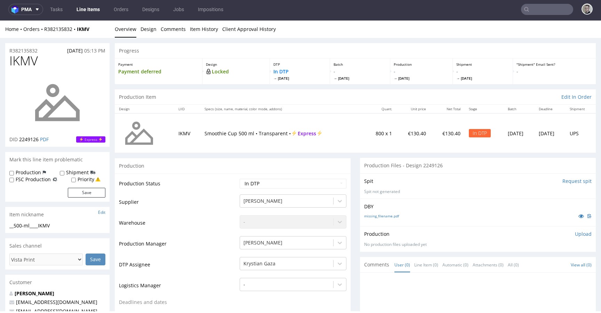
click at [139, 27] on li "Overview" at bounding box center [128, 29] width 26 height 7
click at [146, 24] on link "Design" at bounding box center [149, 29] width 16 height 17
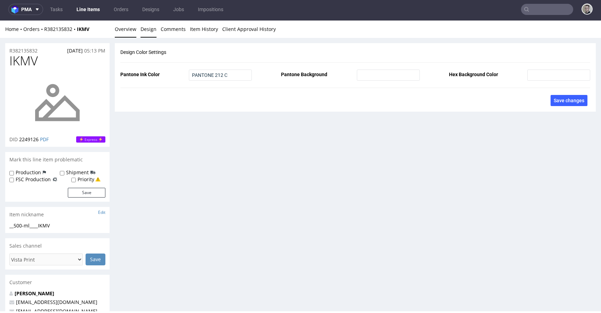
click at [119, 32] on link "Overview" at bounding box center [126, 29] width 22 height 17
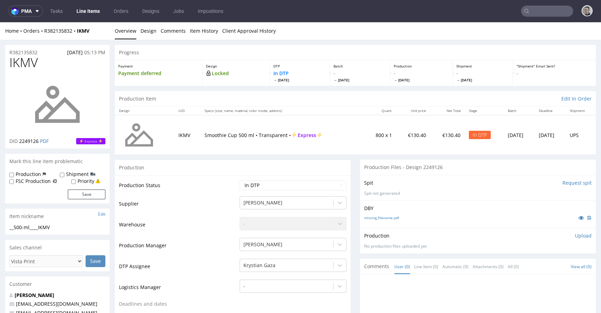
click at [460, 96] on div "Production Item Edit In Order" at bounding box center [355, 98] width 481 height 15
click at [461, 96] on div "Production Item Edit In Order" at bounding box center [355, 98] width 481 height 15
click at [462, 95] on div "Production Item Edit In Order" at bounding box center [355, 98] width 481 height 15
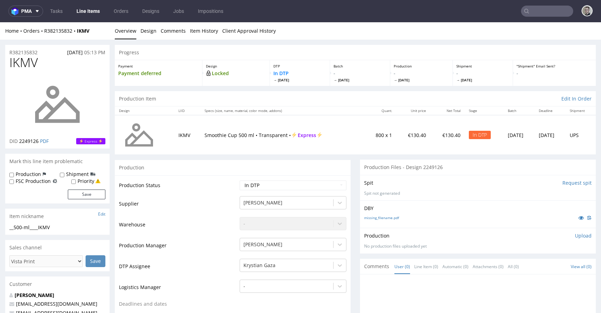
click at [467, 96] on div "Production Item Edit In Order" at bounding box center [355, 98] width 481 height 15
click at [466, 96] on div "Production Item Edit In Order" at bounding box center [355, 98] width 481 height 15
click at [391, 219] on link "missing_filename.pdf" at bounding box center [381, 217] width 35 height 5
click at [42, 226] on div "__500-ml____IKMV" at bounding box center [57, 227] width 96 height 7
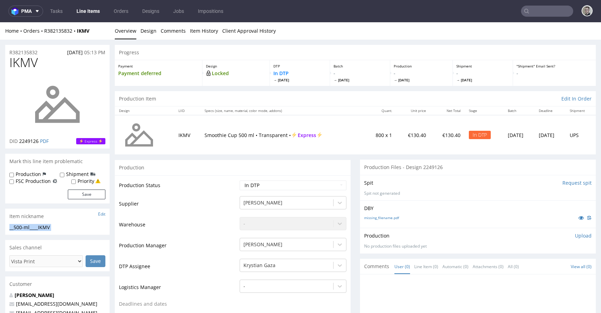
click at [42, 226] on div "__500-ml____IKMV" at bounding box center [57, 227] width 96 height 7
copy div "__500-ml____IKMV Update"
drag, startPoint x: 43, startPoint y: 50, endPoint x: 0, endPoint y: 35, distance: 45.7
copy div "Overview Design Comments Item History Client Approval History R382135832"
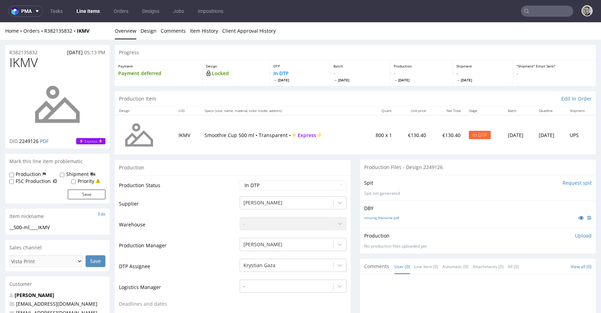
click at [580, 236] on p "Upload" at bounding box center [583, 235] width 17 height 7
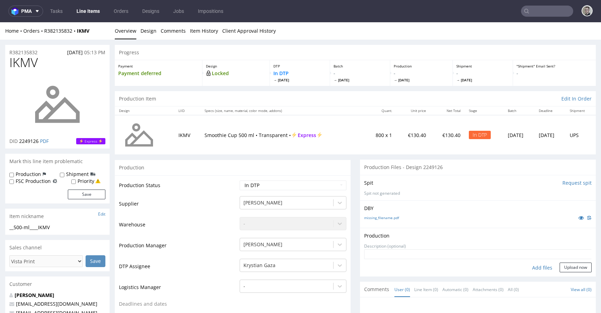
click at [537, 269] on div "Add files" at bounding box center [542, 268] width 35 height 10
type input "C:\fakepath\__500-ml____IKMV__d2249126__oR382135832__outside.pdf"
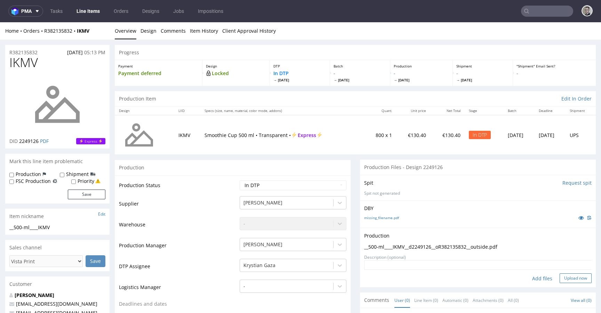
click at [575, 276] on button "Upload now" at bounding box center [576, 278] width 32 height 10
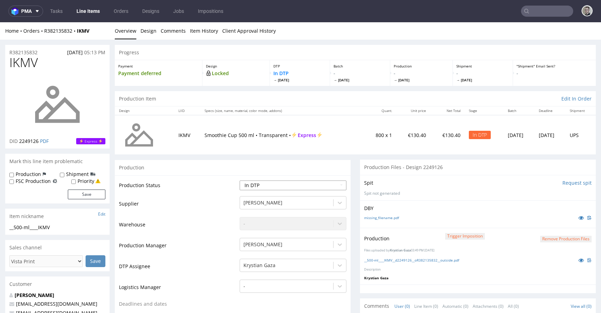
click at [268, 185] on select "Waiting for Artwork Waiting for Diecut Waiting for Mockup Waiting for DTP Waiti…" at bounding box center [293, 186] width 107 height 10
select select "dtp_production_ready"
click at [240, 181] on select "Waiting for Artwork Waiting for Diecut Waiting for Mockup Waiting for DTP Waiti…" at bounding box center [293, 186] width 107 height 10
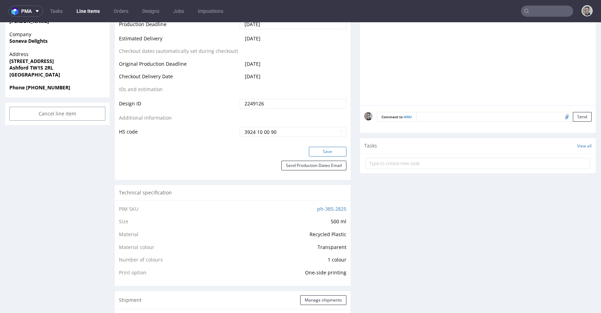
click at [335, 152] on button "Save" at bounding box center [328, 152] width 38 height 10
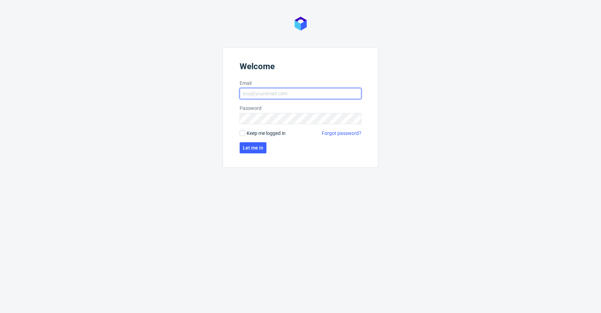
type input "[EMAIL_ADDRESS][DOMAIN_NAME]"
click at [241, 130] on label "Keep me logged in" at bounding box center [263, 133] width 46 height 7
click at [241, 130] on input "Keep me logged in" at bounding box center [243, 133] width 6 height 6
checkbox input "true"
click at [249, 149] on span "Let me in" at bounding box center [253, 147] width 21 height 5
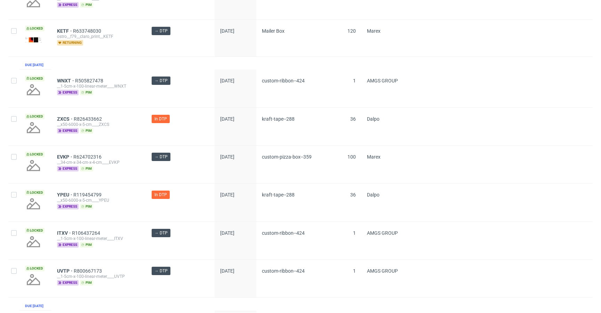
scroll to position [385, 0]
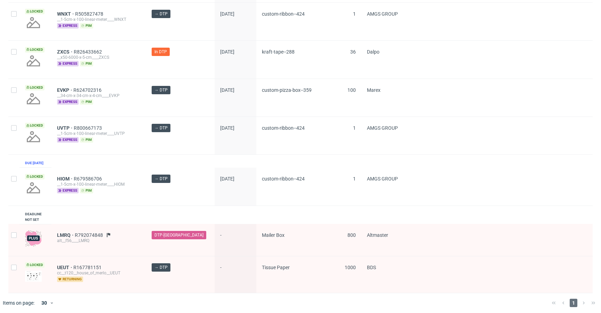
scroll to position [385, 0]
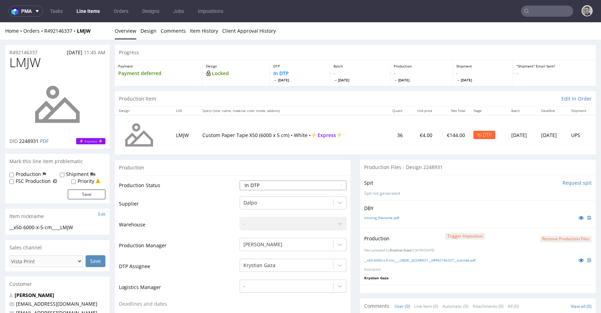
click at [276, 186] on select "Waiting for Artwork Waiting for Diecut Waiting for Mockup Waiting for DTP Waiti…" at bounding box center [293, 186] width 107 height 10
select select "dtp_production_ready"
click at [240, 181] on select "Waiting for Artwork Waiting for Diecut Waiting for Mockup Waiting for DTP Waiti…" at bounding box center [293, 186] width 107 height 10
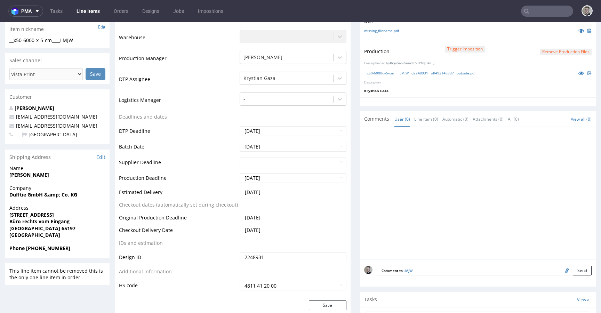
scroll to position [362, 0]
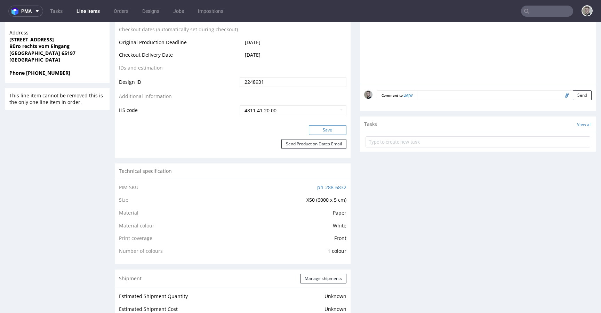
click at [331, 130] on button "Save" at bounding box center [328, 130] width 38 height 10
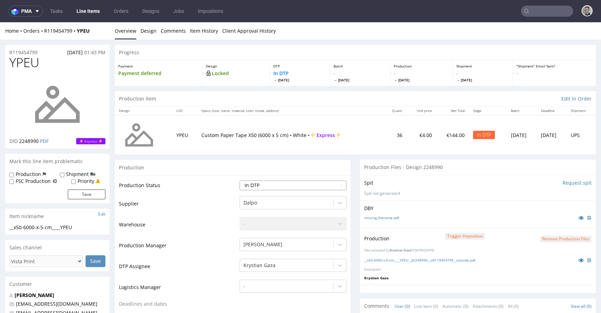
click at [265, 182] on select "Waiting for Artwork Waiting for Diecut Waiting for Mockup Waiting for DTP Waiti…" at bounding box center [293, 186] width 107 height 10
select select "dtp_production_ready"
click at [240, 181] on select "Waiting for Artwork Waiting for Diecut Waiting for Mockup Waiting for DTP Waiti…" at bounding box center [293, 186] width 107 height 10
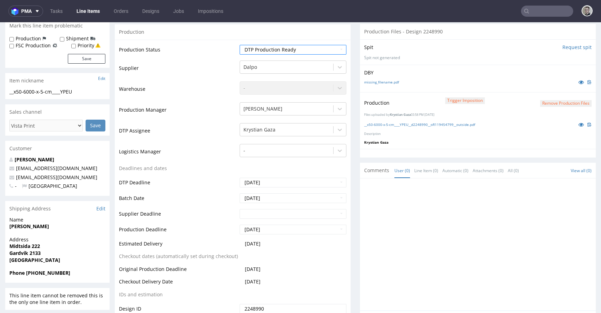
scroll to position [212, 0]
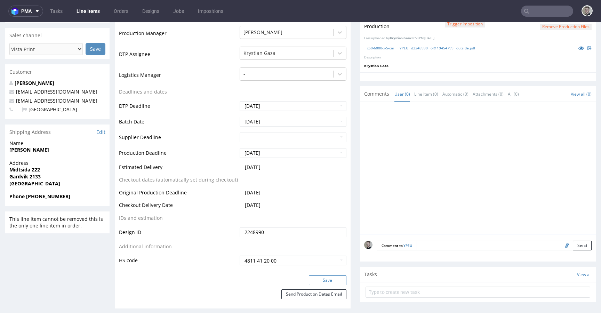
click at [335, 284] on button "Save" at bounding box center [328, 281] width 38 height 10
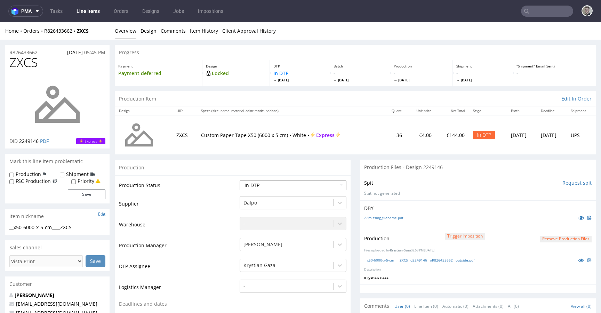
click at [285, 186] on select "Waiting for Artwork Waiting for Diecut Waiting for Mockup Waiting for DTP Waiti…" at bounding box center [293, 186] width 107 height 10
select select "dtp_production_ready"
click at [240, 181] on select "Waiting for Artwork Waiting for Diecut Waiting for Mockup Waiting for DTP Waiti…" at bounding box center [293, 186] width 107 height 10
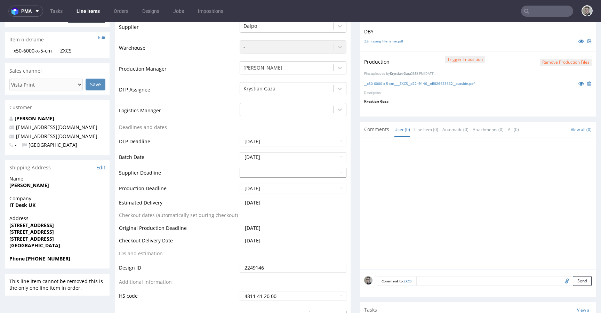
scroll to position [200, 0]
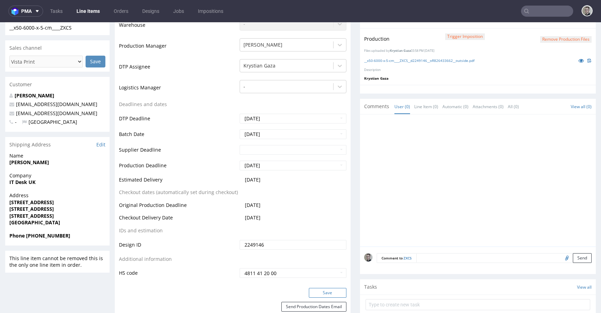
click at [329, 292] on button "Save" at bounding box center [328, 293] width 38 height 10
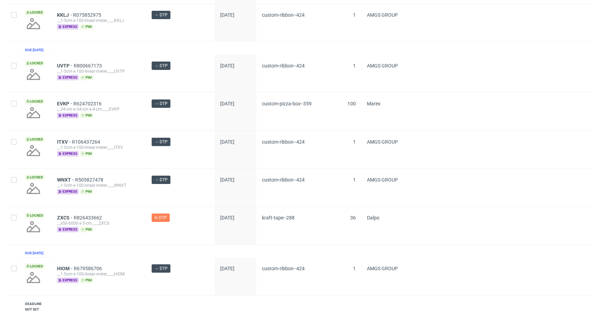
scroll to position [310, 0]
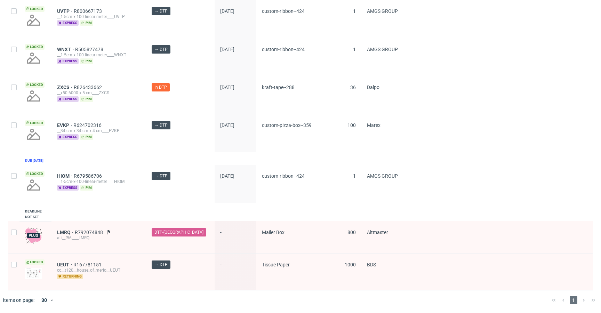
scroll to position [310, 0]
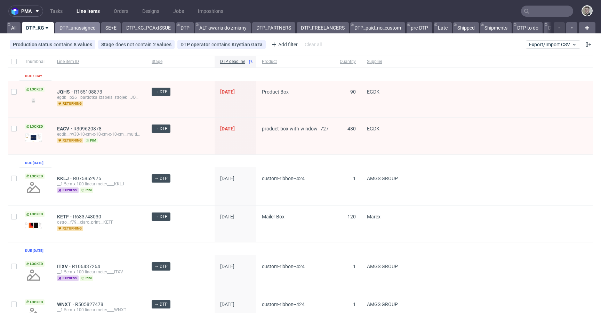
click at [78, 29] on link "DTP_unassigned" at bounding box center [77, 27] width 45 height 11
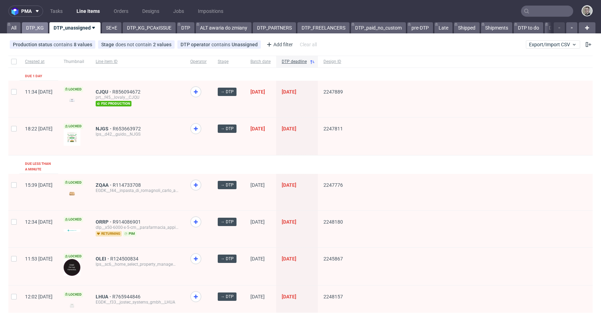
click at [38, 25] on link "DTP_KG" at bounding box center [35, 27] width 26 height 11
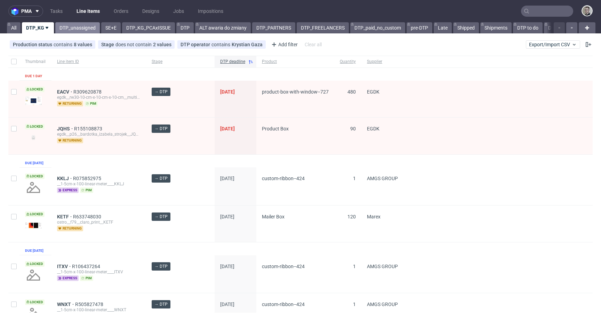
click at [82, 27] on link "DTP_unassigned" at bounding box center [77, 27] width 45 height 11
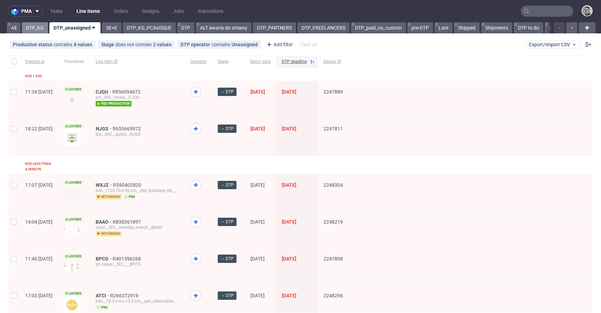
click at [36, 26] on link "DTP_KG" at bounding box center [35, 27] width 26 height 11
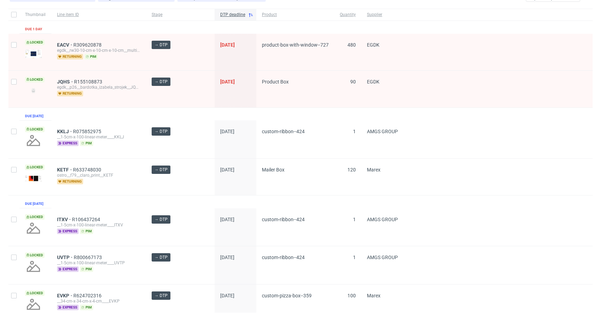
scroll to position [271, 0]
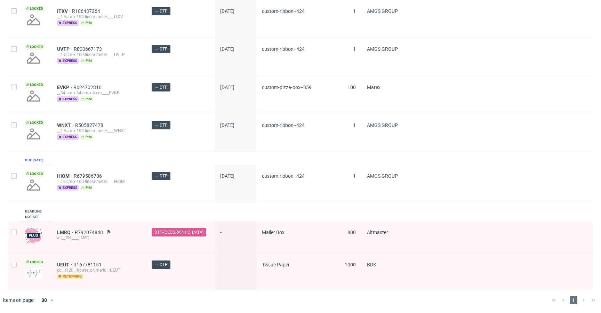
click at [130, 169] on div "HIOM R679586706 __1-5cm-x-100-linear-meter____HIOM express pim" at bounding box center [98, 184] width 95 height 38
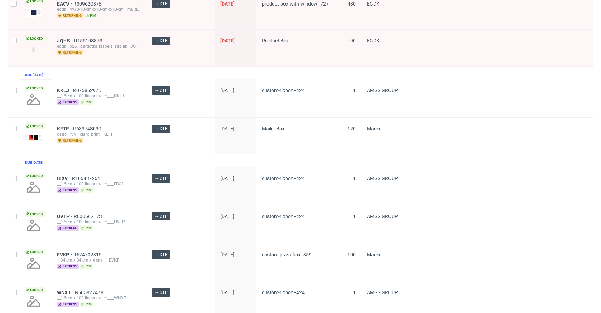
scroll to position [0, 0]
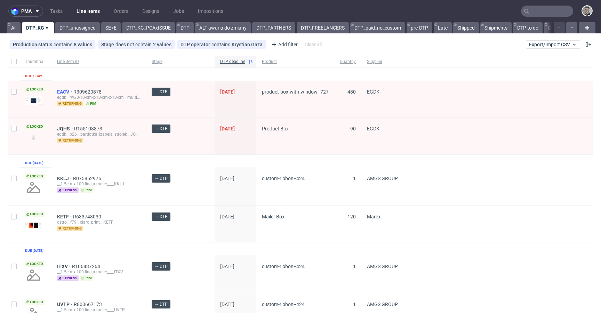
click at [65, 93] on span "EACV" at bounding box center [65, 92] width 16 height 6
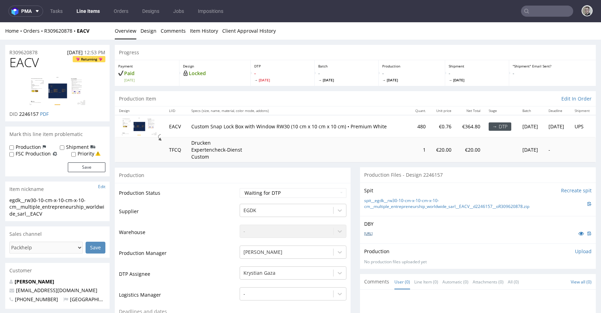
click at [373, 232] on link "[URL]" at bounding box center [368, 233] width 8 height 5
click at [49, 198] on div "egdk__rw30-10-cm-x-10-cm-x-10-cm__multiple_entrepreneurship_worldwide_sarl__EACV" at bounding box center [57, 207] width 96 height 21
copy div "egdk__rw30-10-cm-x-10-cm-x-10-cm__multiple_entrepreneurship_worldwide_sarl__EAC…"
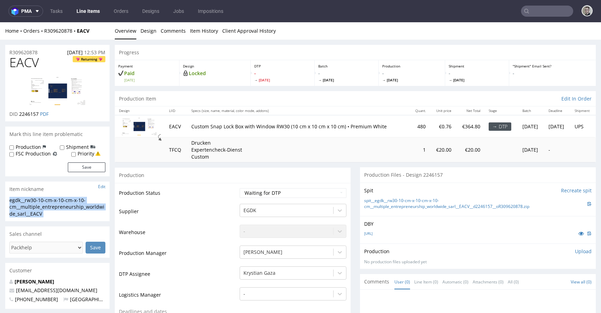
click at [47, 52] on div "R309620878 08.08.2025 12:53 PM" at bounding box center [57, 50] width 104 height 11
copy p "R309620878"
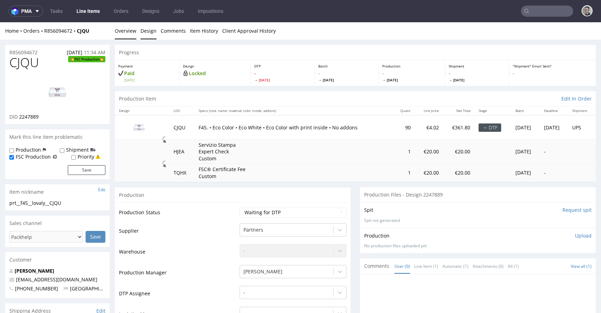
click at [150, 31] on link "Design" at bounding box center [149, 30] width 16 height 17
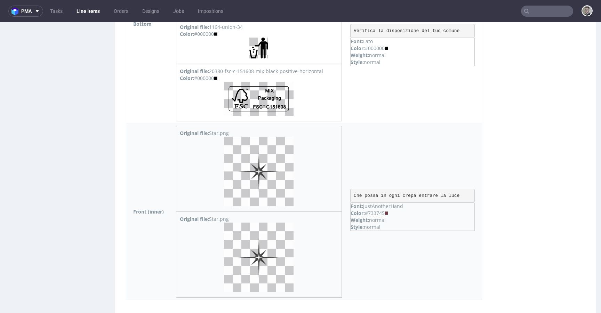
scroll to position [1277, 0]
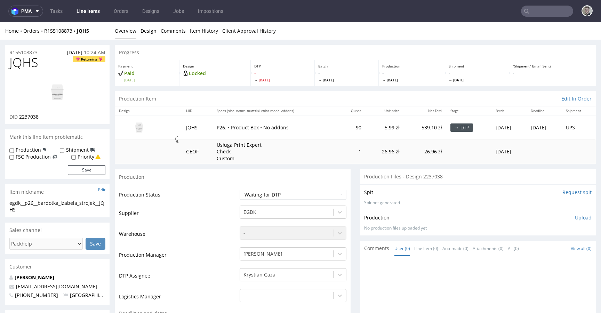
click at [384, 173] on div "Production Files - Design 2237038" at bounding box center [478, 176] width 236 height 15
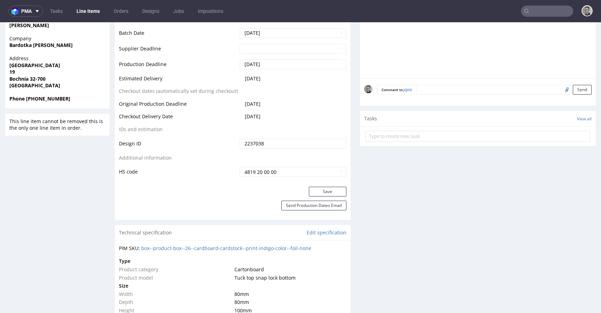
scroll to position [436, 0]
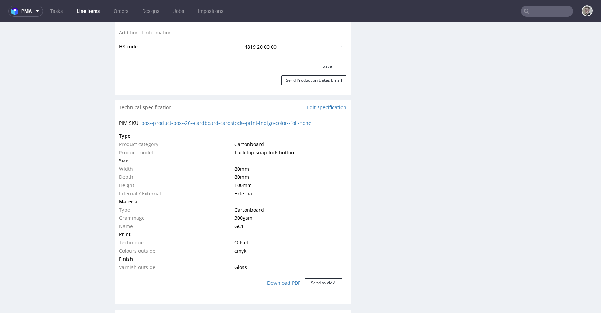
click at [272, 150] on span "Tuck top snap lock bottom" at bounding box center [264, 152] width 61 height 7
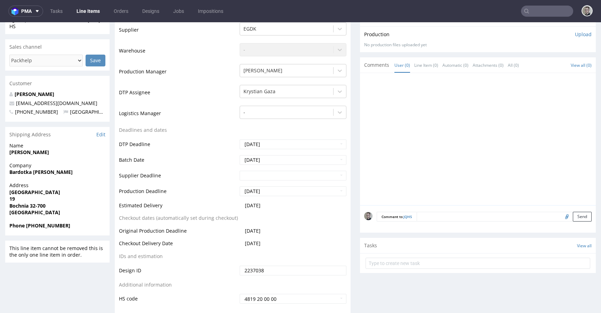
scroll to position [0, 0]
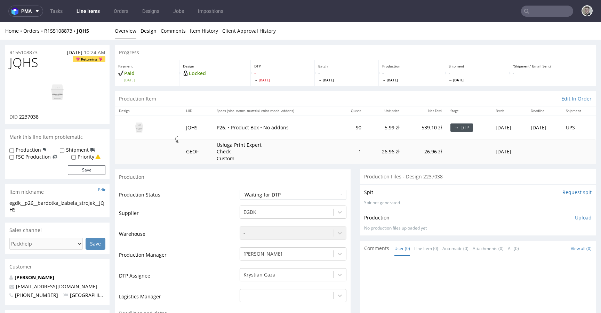
click at [40, 204] on div "egdk__p26__bardotka_izabela_strojek__JQHS" at bounding box center [57, 207] width 96 height 14
copy div "egdk__p26__bardotka_izabela_strojek__JQHS Update"
drag, startPoint x: 45, startPoint y: 51, endPoint x: 0, endPoint y: 49, distance: 44.6
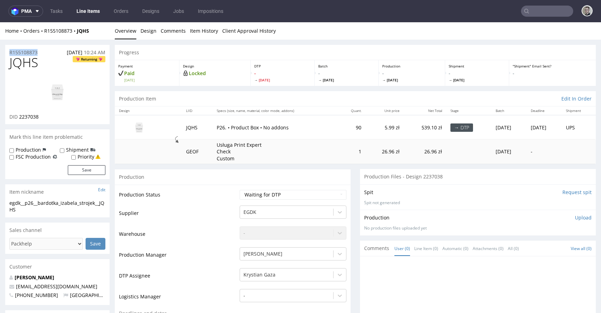
copy p "R155108873"
click at [151, 31] on link "Design" at bounding box center [149, 30] width 16 height 17
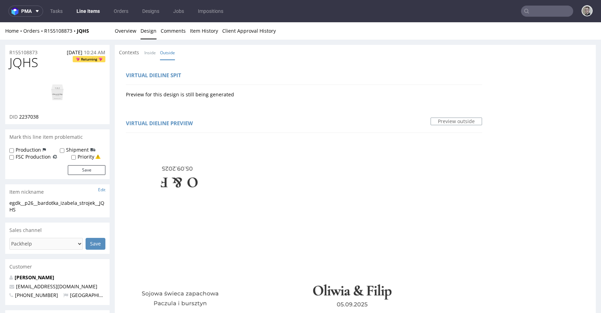
click at [240, 80] on div "Virtual dieline spit" at bounding box center [304, 76] width 356 height 17
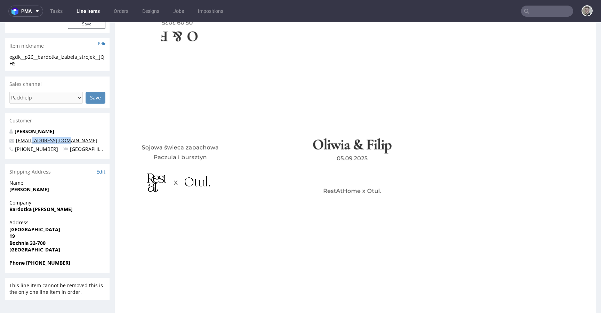
drag, startPoint x: 69, startPoint y: 140, endPoint x: 33, endPoint y: 141, distance: 35.8
click at [33, 141] on p "sklep@restathome.pl" at bounding box center [57, 140] width 96 height 7
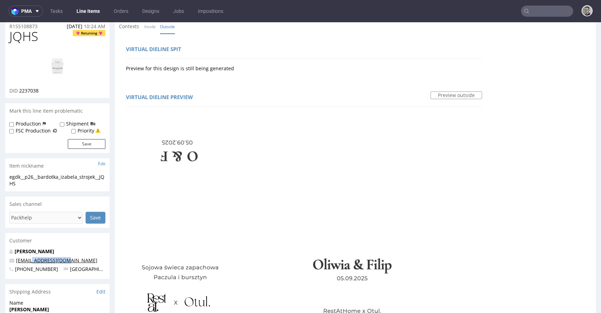
scroll to position [0, 0]
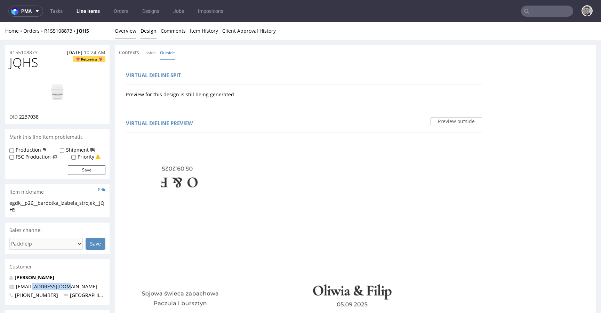
click at [121, 31] on link "Overview" at bounding box center [126, 30] width 22 height 17
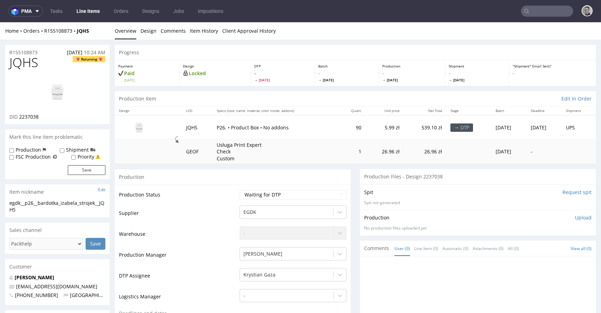
click at [215, 97] on div "Production Item Edit In Order" at bounding box center [355, 98] width 481 height 15
click at [216, 95] on div "Production Item Edit In Order" at bounding box center [355, 98] width 481 height 15
click at [216, 94] on div "Production Item Edit In Order" at bounding box center [355, 98] width 481 height 15
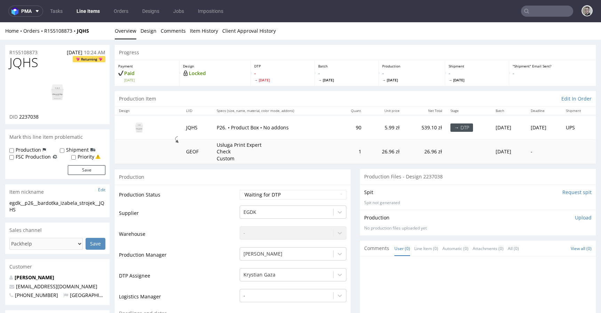
click at [149, 32] on link "Design" at bounding box center [149, 30] width 16 height 17
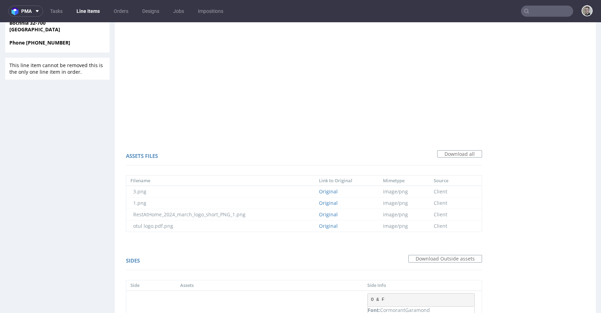
scroll to position [694, 0]
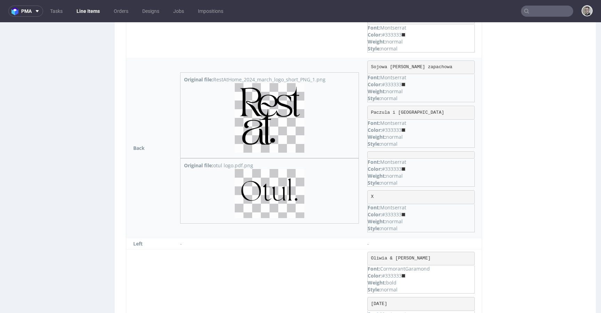
click at [288, 107] on img at bounding box center [270, 118] width 70 height 70
click at [295, 196] on img at bounding box center [270, 193] width 70 height 49
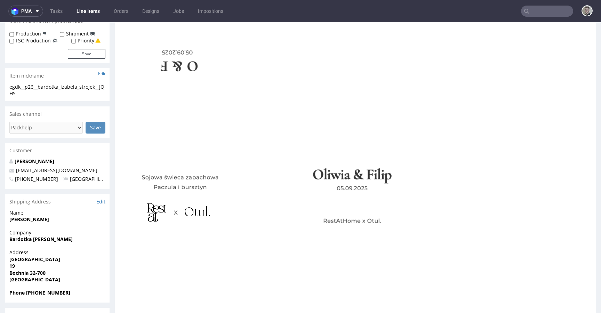
scroll to position [0, 0]
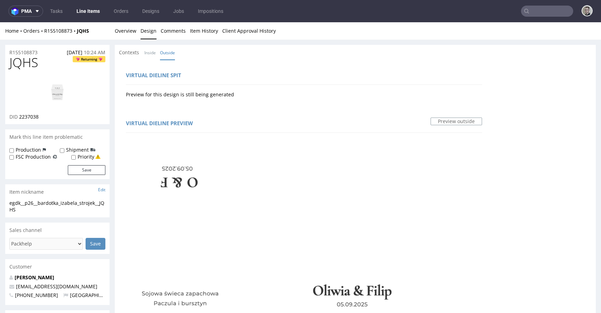
click at [115, 18] on nav "pma Tasks Line Items Orders Designs Jobs Impositions" at bounding box center [300, 11] width 601 height 22
click at [124, 23] on link "Overview" at bounding box center [126, 30] width 22 height 17
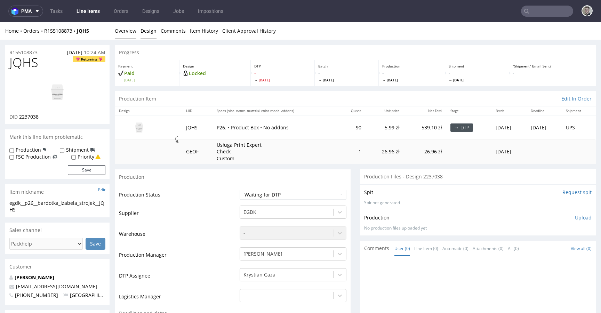
click at [149, 33] on link "Design" at bounding box center [149, 30] width 16 height 17
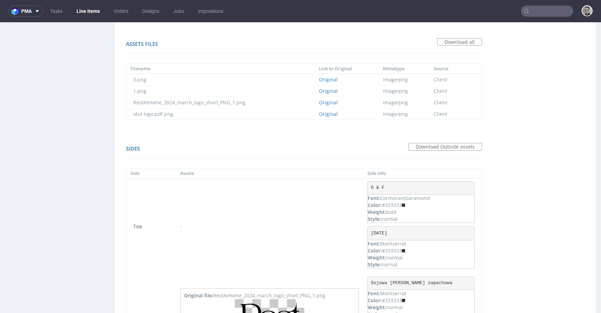
scroll to position [568, 0]
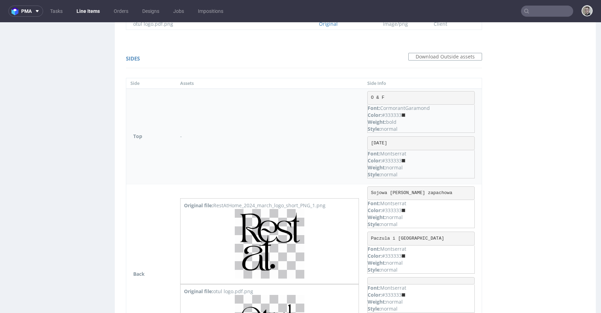
click at [410, 143] on pre "05.09.2025" at bounding box center [420, 143] width 107 height 14
copy pre "05.09.2025"
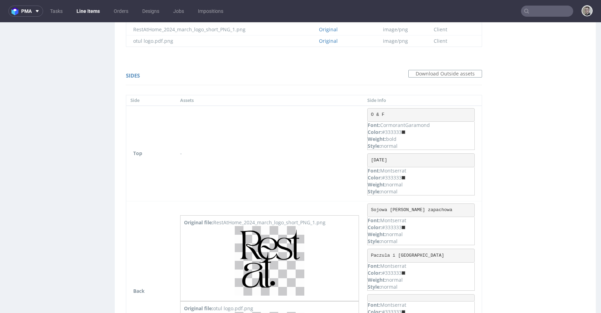
scroll to position [556, 0]
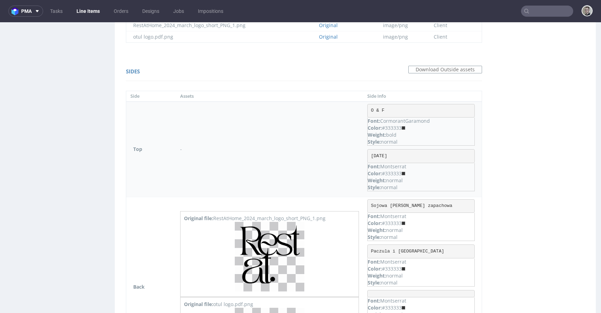
click at [391, 111] on pre "O & F" at bounding box center [420, 111] width 107 height 14
copy pre "O & F"
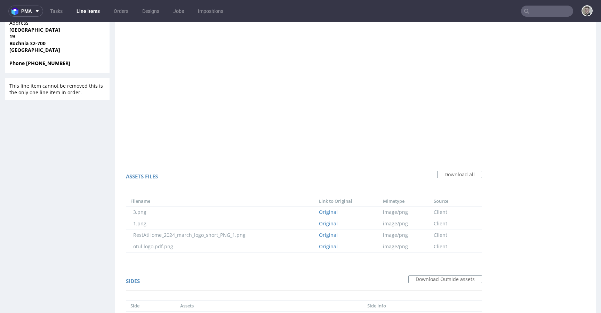
scroll to position [0, 0]
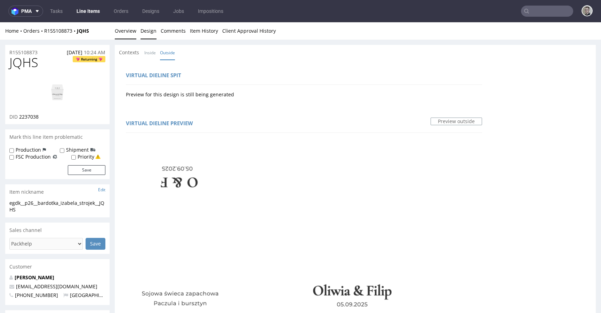
click at [126, 32] on link "Overview" at bounding box center [126, 30] width 22 height 17
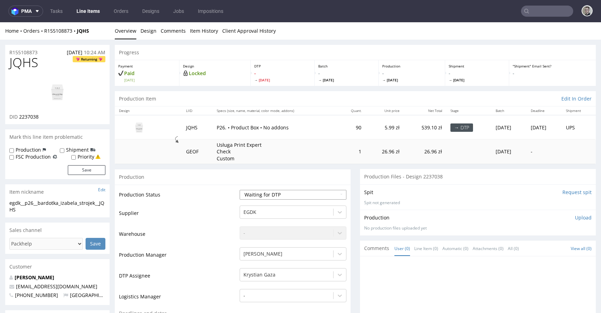
click at [285, 194] on select "Waiting for Artwork Waiting for Diecut Waiting for Mockup Waiting for DTP Waiti…" at bounding box center [293, 195] width 107 height 10
select select "dtp_in_process"
click at [240, 190] on select "Waiting for Artwork Waiting for Diecut Waiting for Mockup Waiting for DTP Waiti…" at bounding box center [293, 195] width 107 height 10
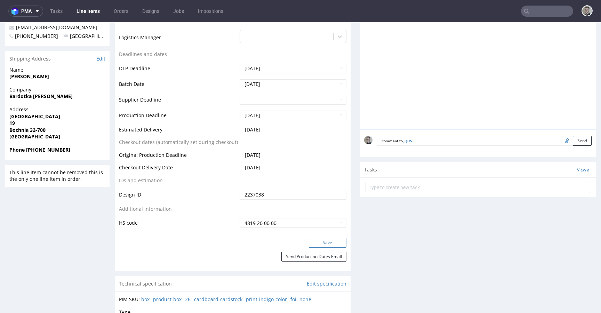
click at [323, 244] on button "Save" at bounding box center [328, 243] width 38 height 10
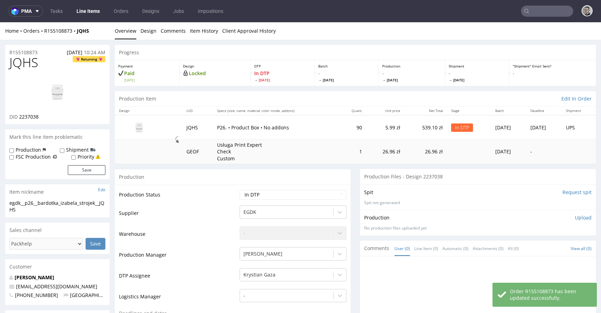
drag, startPoint x: 570, startPoint y: 217, endPoint x: 516, endPoint y: 252, distance: 64.6
click at [575, 217] on p "Upload" at bounding box center [583, 217] width 17 height 7
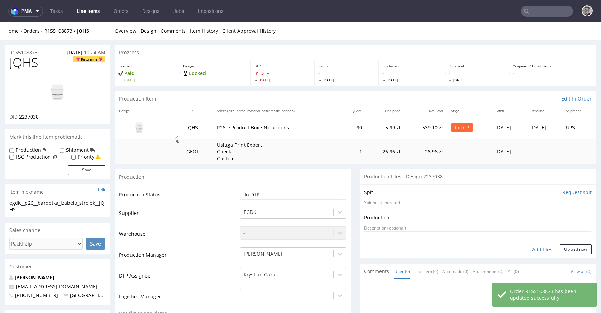
click at [534, 250] on div "Add files" at bounding box center [542, 250] width 35 height 10
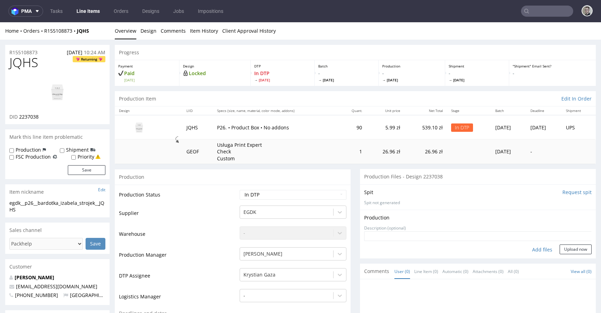
type input "C:\fakepath\egdk__p26__bardotka_izabela_strojek__JQHS__d2237038__oR155108873__o…"
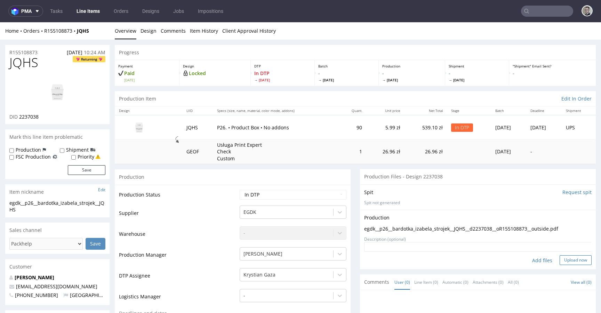
click at [568, 260] on button "Upload now" at bounding box center [576, 260] width 32 height 10
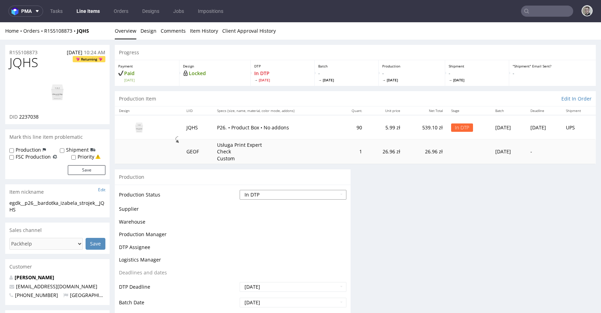
click at [305, 193] on select "Waiting for Artwork Waiting for Diecut Waiting for Mockup Waiting for DTP Waiti…" at bounding box center [293, 195] width 107 height 10
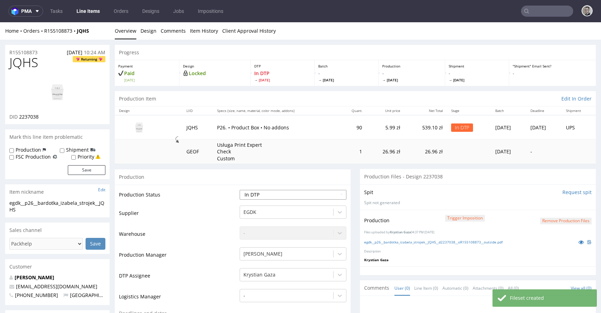
select select "dtp_production_ready"
click at [240, 190] on select "Waiting for Artwork Waiting for Diecut Waiting for Mockup Waiting for DTP Waiti…" at bounding box center [293, 195] width 107 height 10
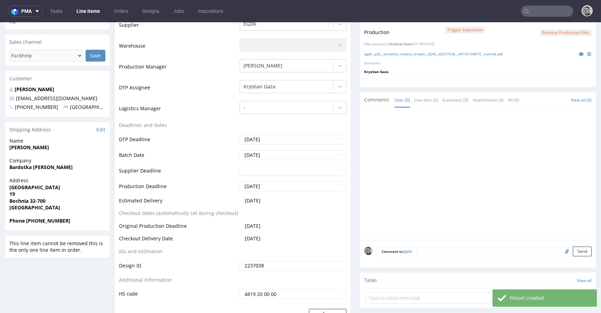
scroll to position [215, 0]
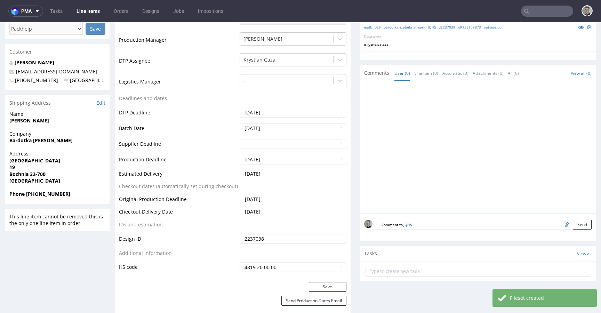
click at [327, 282] on div "Production Status Waiting for Artwork Waiting for Diecut Waiting for Mockup Wai…" at bounding box center [233, 126] width 236 height 312
click at [326, 284] on button "Save" at bounding box center [328, 287] width 38 height 10
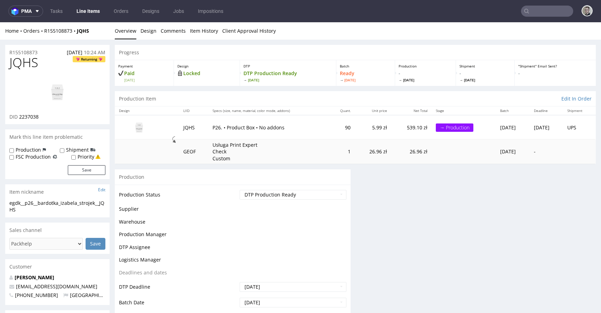
scroll to position [0, 0]
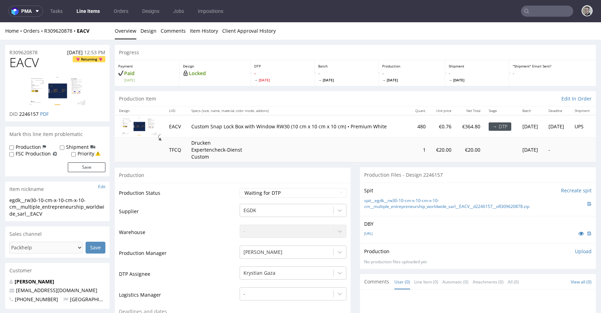
click at [295, 162] on td "Drucken Expertencheck-Dienst Custom" at bounding box center [298, 149] width 222 height 25
click at [480, 183] on div "Spit Recreate spit spit__egdk__rw30-10-cm-x-10-cm-x-10-cm__multiple_entrepreneu…" at bounding box center [478, 199] width 236 height 33
click at [165, 208] on td "Supplier" at bounding box center [178, 213] width 119 height 21
click at [304, 196] on select "Waiting for Artwork Waiting for Diecut Waiting for Mockup Waiting for DTP Waiti…" at bounding box center [293, 193] width 107 height 10
select select "dtp_in_process"
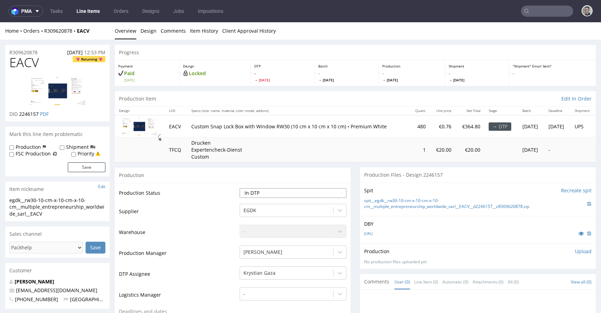
click at [240, 188] on select "Waiting for Artwork Waiting for Diecut Waiting for Mockup Waiting for DTP Waiti…" at bounding box center [293, 193] width 107 height 10
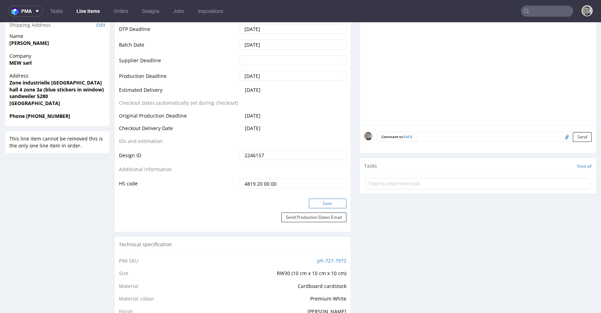
click at [335, 206] on button "Save" at bounding box center [328, 204] width 38 height 10
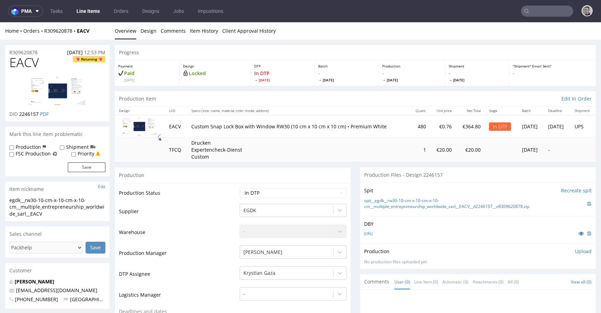
click at [328, 170] on div "Production" at bounding box center [233, 175] width 236 height 16
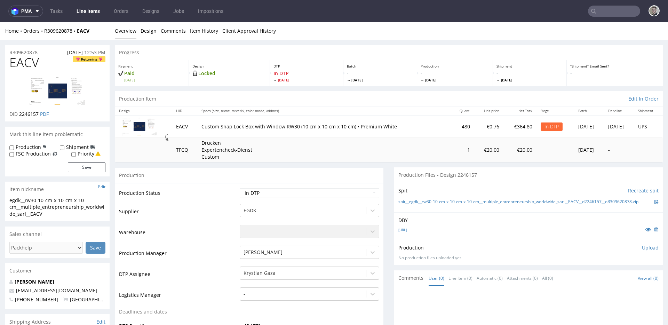
click at [316, 192] on select "Waiting for Artwork Waiting for Diecut Waiting for Mockup Waiting for DTP Waiti…" at bounding box center [309, 193] width 139 height 10
select select "dtp_ca_needed"
click at [240, 188] on select "Waiting for Artwork Waiting for Diecut Waiting for Mockup Waiting for DTP Waiti…" at bounding box center [309, 193] width 139 height 10
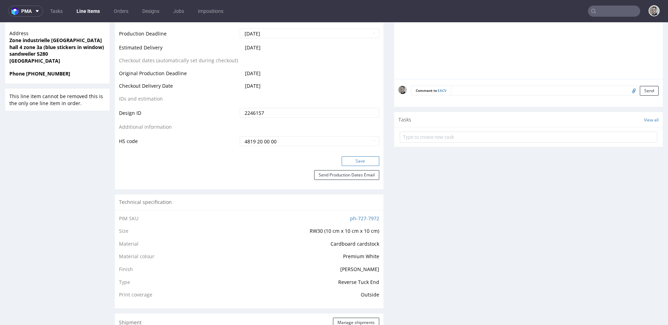
click at [357, 161] on button "Save" at bounding box center [361, 161] width 38 height 10
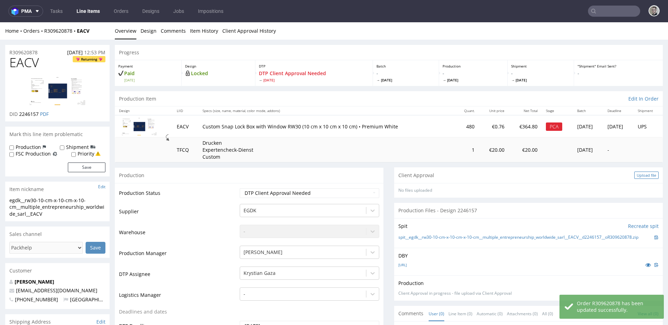
click at [601, 177] on div "Upload file" at bounding box center [646, 175] width 24 height 7
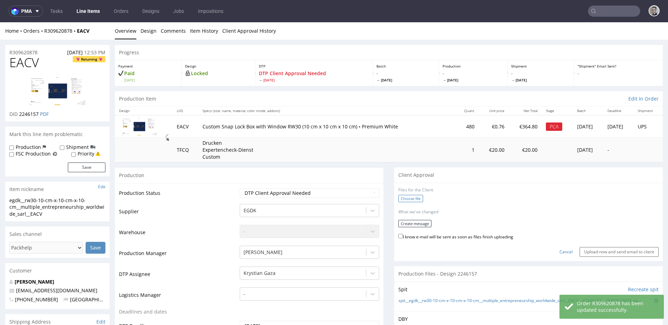
click at [399, 201] on label "Choose file" at bounding box center [410, 198] width 25 height 7
click at [0, 22] on input "Choose file" at bounding box center [0, 22] width 0 height 0
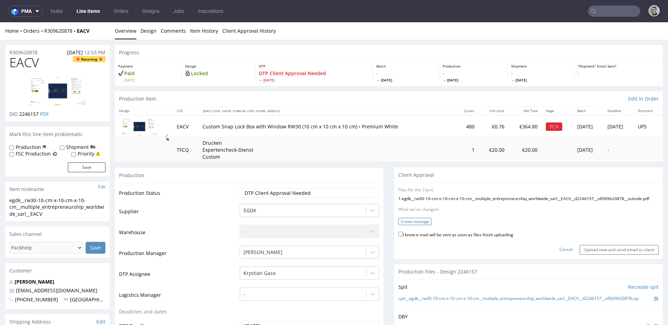
click at [418, 225] on button "Create message" at bounding box center [414, 221] width 33 height 7
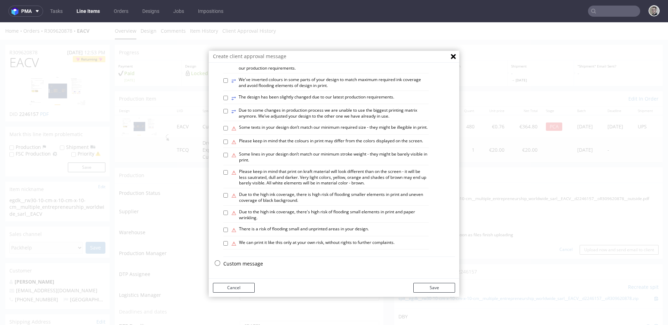
scroll to position [395, 0]
click at [240, 264] on p "Custom message" at bounding box center [339, 263] width 232 height 7
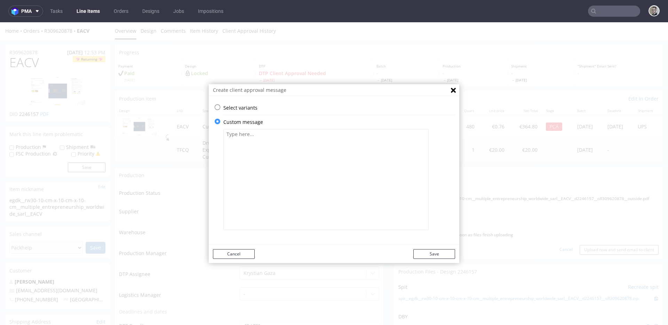
scroll to position [0, 0]
click at [279, 219] on textarea at bounding box center [325, 179] width 205 height 101
type textarea "We've adjusted your design, enlarge"
click at [241, 107] on p "Select variants" at bounding box center [339, 107] width 232 height 7
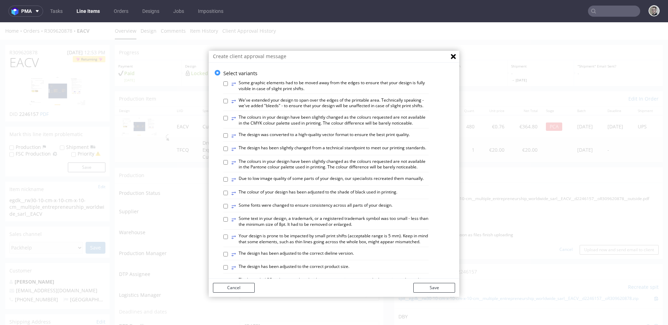
scroll to position [1, 0]
click at [372, 126] on label "⥂ The colours in your design have been slightly changed as the colours requeste…" at bounding box center [329, 120] width 197 height 12
click at [228, 120] on input "⥂ The colours in your design have been slightly changed as the colours requeste…" at bounding box center [225, 117] width 5 height 5
click at [374, 126] on label "⥂ The colours in your design have been slightly changed as the colours requeste…" at bounding box center [329, 120] width 197 height 12
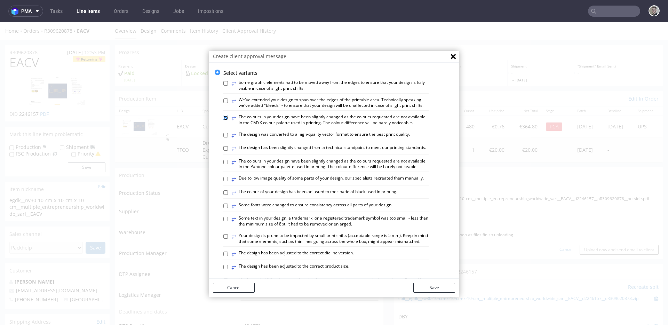
click at [228, 120] on input "⥂ The colours in your design have been slightly changed as the colours requeste…" at bounding box center [225, 117] width 5 height 5
checkbox input "false"
click at [397, 152] on label "⥂ The design has been slightly changed from a technical standpoint to meet our …" at bounding box center [328, 149] width 195 height 8
click at [228, 151] on input "⥂ The design has been slightly changed from a technical standpoint to meet our …" at bounding box center [225, 148] width 5 height 5
checkbox input "true"
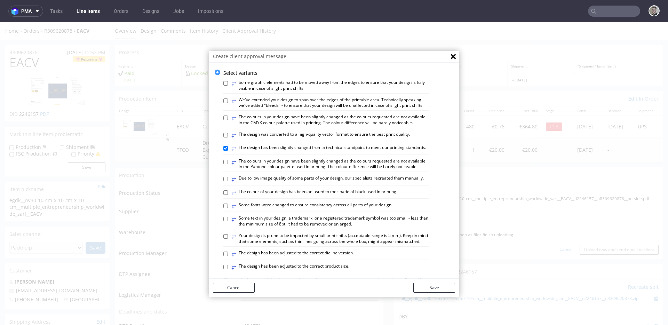
click at [292, 90] on label "⥂ Some graphic elements had to be moved away from the edges to ensure that your…" at bounding box center [329, 86] width 197 height 12
click at [228, 86] on input "⥂ Some graphic elements had to be moved away from the edges to ensure that your…" at bounding box center [225, 83] width 5 height 5
checkbox input "true"
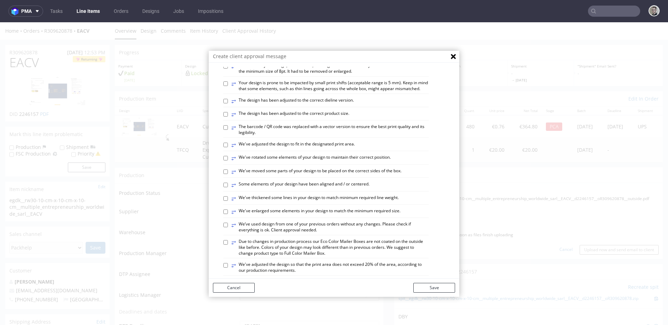
scroll to position [162, 0]
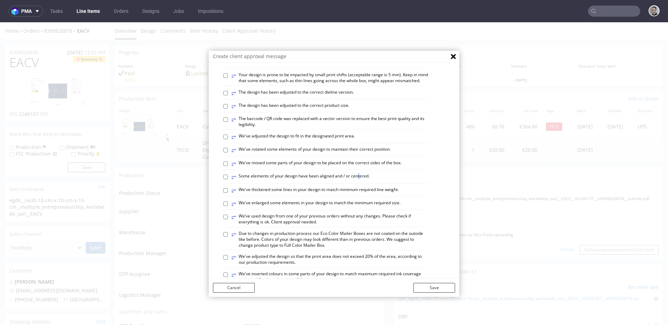
click at [356, 181] on label "⥂ Some elements of your design have been aligned and / or centered." at bounding box center [300, 177] width 138 height 8
click at [318, 181] on label "⥂ Some elements of your design have been aligned and / or centered." at bounding box center [300, 177] width 138 height 8
click at [228, 179] on input "⥂ Some elements of your design have been aligned and / or centered." at bounding box center [225, 177] width 5 height 5
checkbox input "true"
click at [437, 286] on button "Save" at bounding box center [434, 288] width 42 height 10
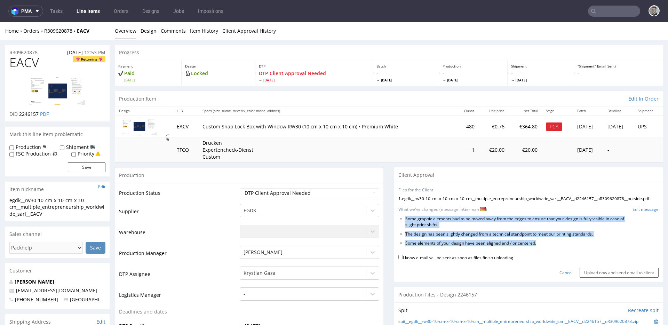
drag, startPoint x: 537, startPoint y: 251, endPoint x: 392, endPoint y: 224, distance: 147.5
click at [398, 224] on ul "Some graphic elements had to be moved away from the edges to ensure that your d…" at bounding box center [528, 231] width 260 height 30
copy ul "Some graphic elements had to be moved away from the edges to ensure that your d…"
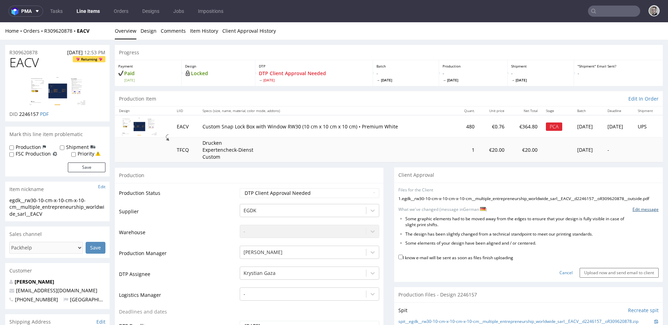
click at [601, 213] on link "Edit message" at bounding box center [645, 210] width 26 height 6
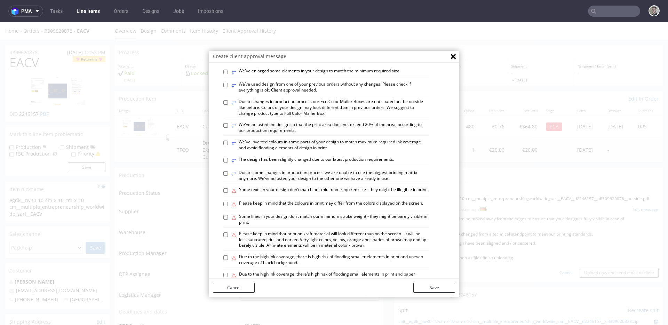
scroll to position [395, 0]
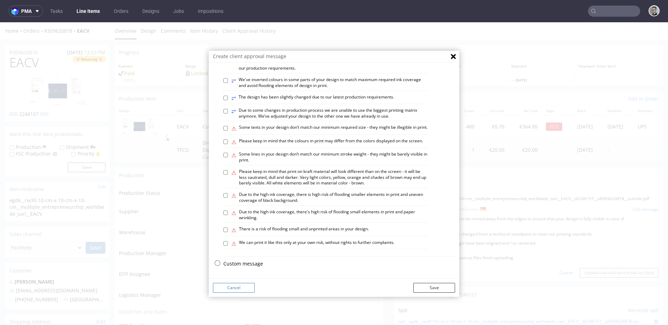
drag, startPoint x: 245, startPoint y: 265, endPoint x: 250, endPoint y: 257, distance: 8.8
click at [245, 264] on p "Custom message" at bounding box center [339, 263] width 232 height 7
checkbox input "false"
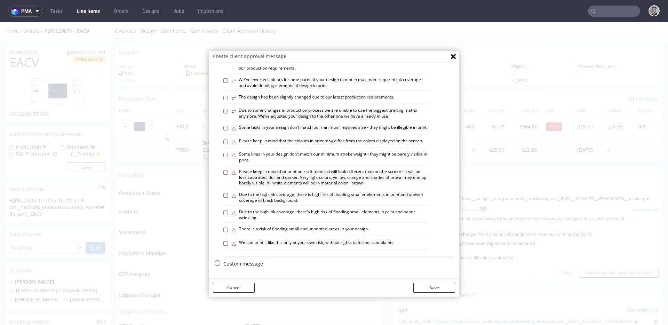
scroll to position [0, 0]
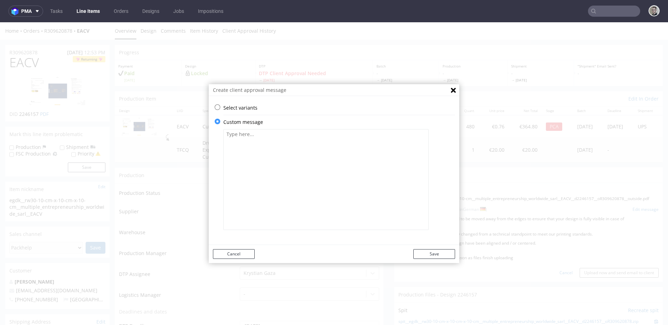
click at [295, 209] on textarea at bounding box center [325, 179] width 205 height 101
paste textarea "Some graphic elements had to be moved away from the edges to ensure that your d…"
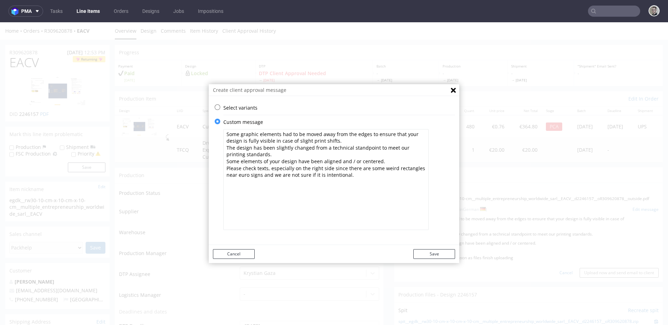
type textarea "Some graphic elements had to be moved away from the edges to ensure that your d…"
drag, startPoint x: 459, startPoint y: 255, endPoint x: 430, endPoint y: 254, distance: 29.2
click at [457, 254] on div "Create client approval message Select variants ⥂ Some graphic elements had to b…" at bounding box center [334, 173] width 668 height 303
click at [431, 254] on button "Save" at bounding box center [434, 254] width 42 height 10
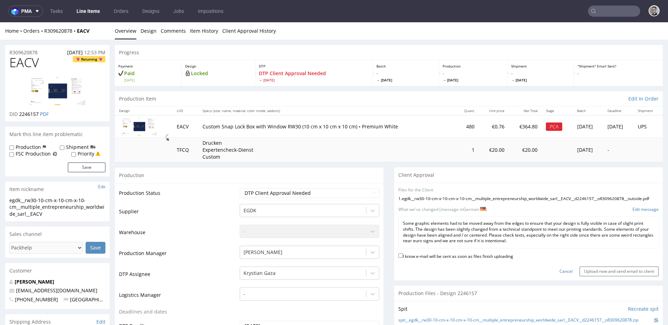
click at [464, 260] on label "I know e-mail will be sent as soon as files finish uploading" at bounding box center [455, 256] width 115 height 8
click at [403, 258] on input "I know e-mail will be sent as soon as files finish uploading" at bounding box center [400, 255] width 5 height 5
checkbox input "true"
click at [592, 276] on input "Upload now and send email to client" at bounding box center [619, 271] width 79 height 10
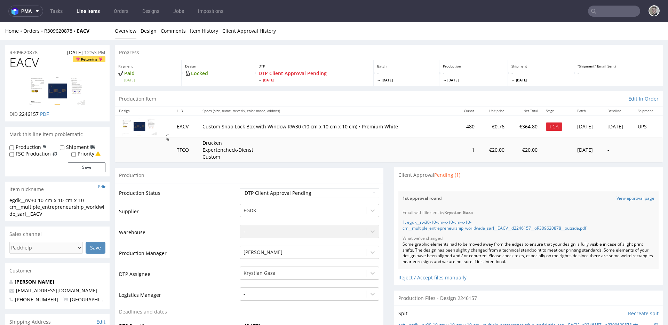
click at [26, 60] on span "EACV" at bounding box center [24, 63] width 30 height 14
copy span "EACV"
click at [440, 254] on div "Some graphic elements had to be moved away from the edges to ensure that your d…" at bounding box center [528, 252] width 252 height 23
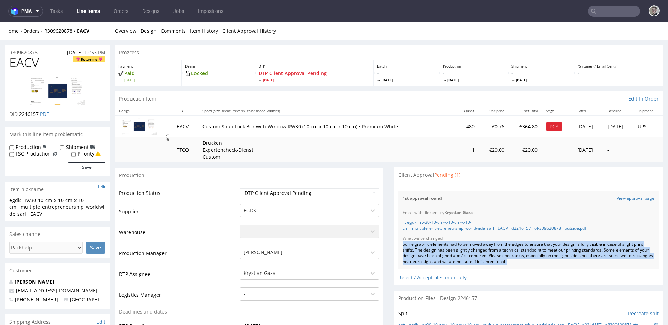
click at [440, 254] on div "Some graphic elements had to be moved away from the edges to ensure that your d…" at bounding box center [528, 252] width 252 height 23
copy div "Some graphic elements had to be moved away from the edges to ensure that your d…"
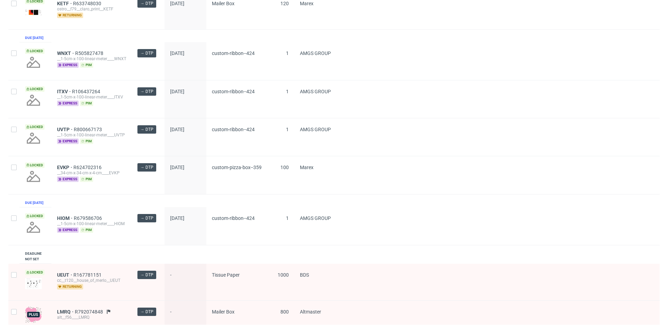
scroll to position [173, 0]
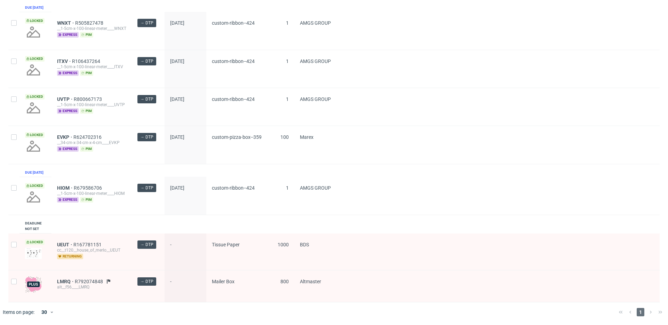
click at [62, 216] on div "Thumbnail Line item ID Stage DTP deadline Product Quantity Supplier Due [DATE] …" at bounding box center [333, 100] width 651 height 403
click at [63, 278] on div "LMRQ R792074848 alt__f56____LMRQ" at bounding box center [91, 286] width 80 height 32
click at [64, 279] on span "LMRQ" at bounding box center [66, 282] width 18 height 6
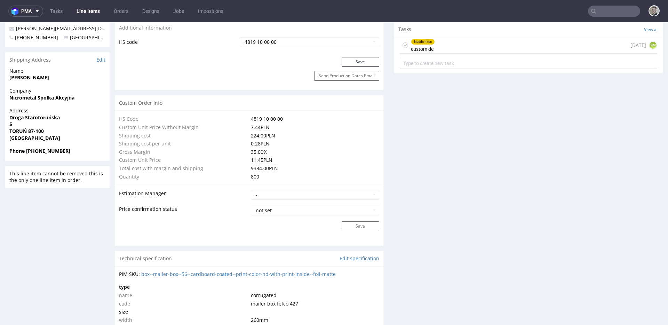
click at [455, 48] on div "Needs fixes custom dc [DATE] KM" at bounding box center [528, 45] width 257 height 16
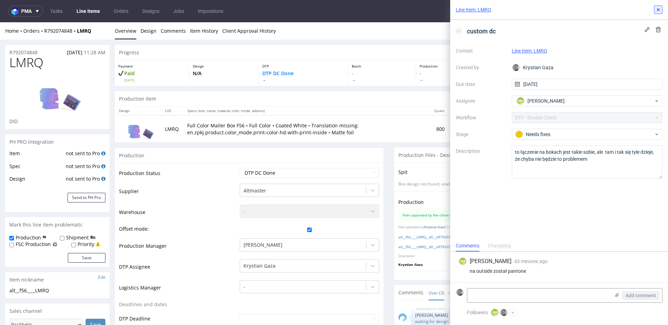
click at [659, 8] on icon at bounding box center [658, 10] width 6 height 6
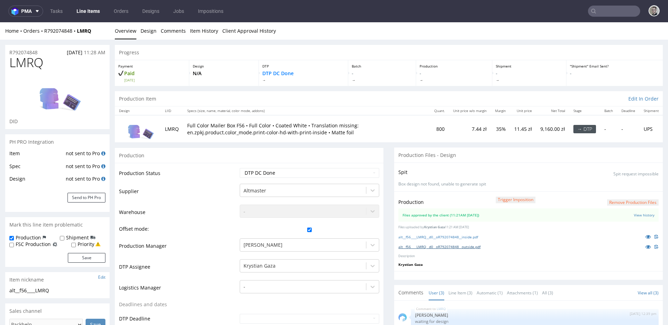
click at [471, 246] on link "alt__f56____LMRQ__d0__oR792074848__outside.pdf" at bounding box center [439, 246] width 82 height 5
click at [456, 239] on link "alt__f56____LMRQ__d0__oR792074848__inside.pdf" at bounding box center [438, 236] width 80 height 5
click at [623, 201] on button "Remove production files" at bounding box center [632, 202] width 51 height 7
click at [612, 191] on link "Yes" at bounding box center [611, 186] width 20 height 10
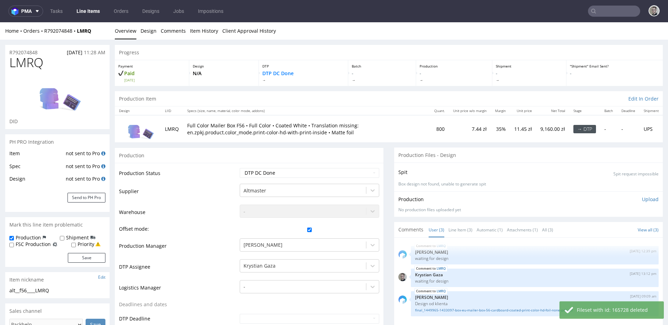
click at [643, 199] on p "Upload" at bounding box center [650, 199] width 17 height 7
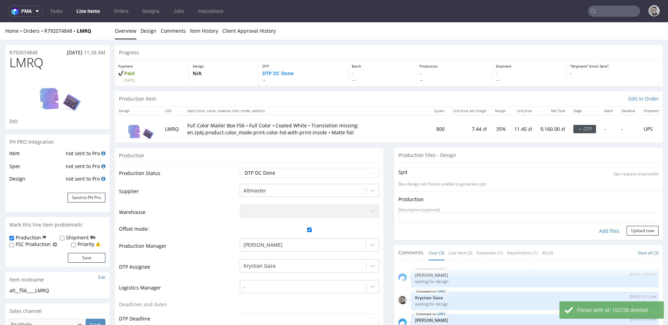
click at [601, 232] on div "Add files" at bounding box center [609, 231] width 35 height 10
type input "C:\fakepath\alt__f56____LMRQ__d0__oR792074848__outside.pdf"
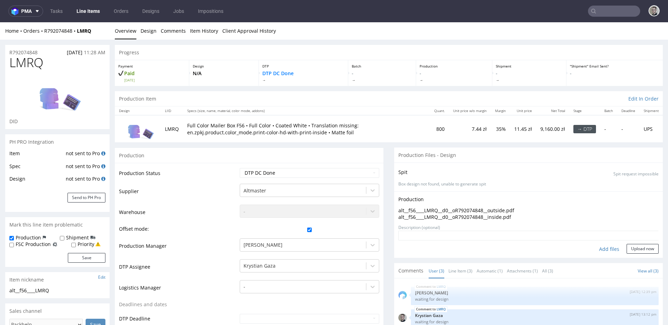
click at [649, 249] on div "Production Upload alt__f56____LMRQ__d0__oR792074848__outside.pdf alt__f56____LM…" at bounding box center [528, 224] width 269 height 66
click at [636, 248] on button "Upload now" at bounding box center [643, 249] width 32 height 10
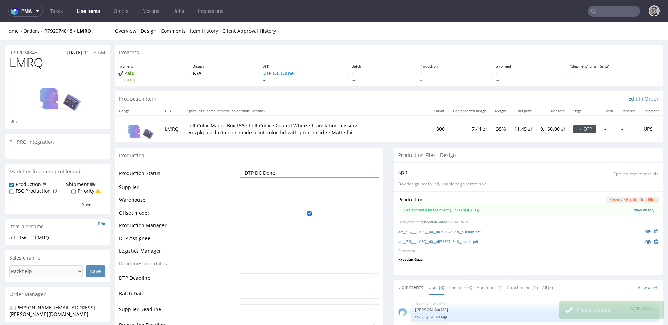
click at [272, 172] on select "Waiting for Artwork Waiting for Diecut Waiting for Mockup Waiting for DTP Waiti…" at bounding box center [309, 173] width 139 height 10
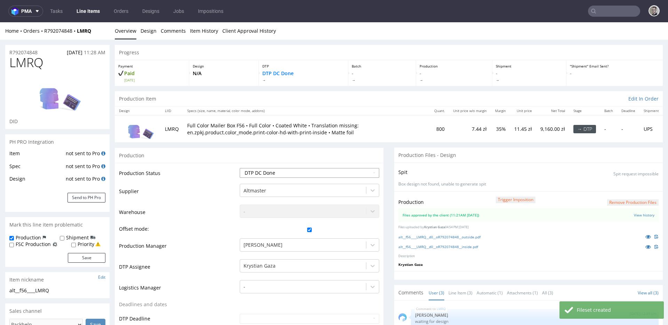
select select "dtp_production_ready"
click at [240, 168] on select "Waiting for Artwork Waiting for Diecut Waiting for Mockup Waiting for DTP Waiti…" at bounding box center [309, 173] width 139 height 10
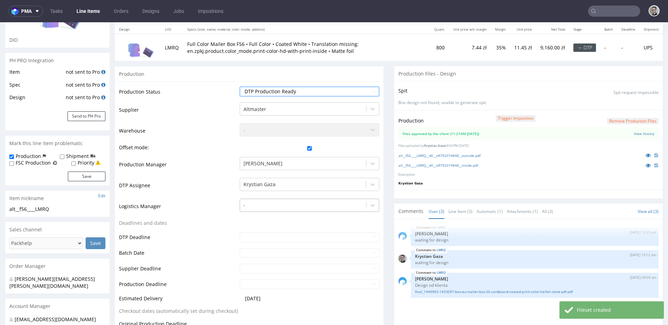
scroll to position [279, 0]
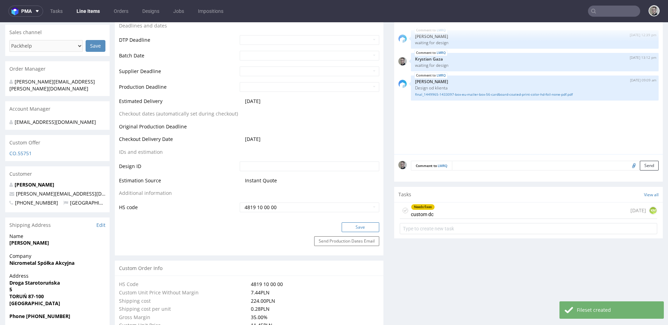
click at [363, 224] on button "Save" at bounding box center [361, 227] width 38 height 10
click at [402, 211] on icon at bounding box center [405, 211] width 6 height 6
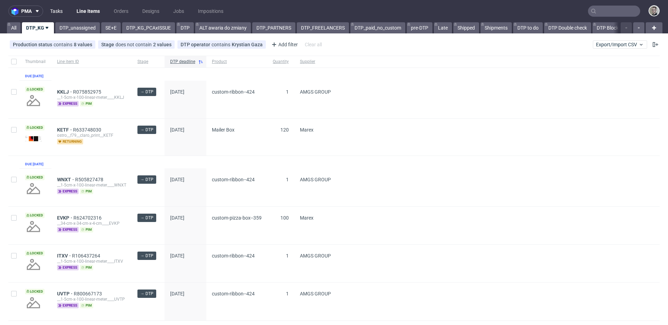
click at [57, 9] on link "Tasks" at bounding box center [56, 11] width 21 height 11
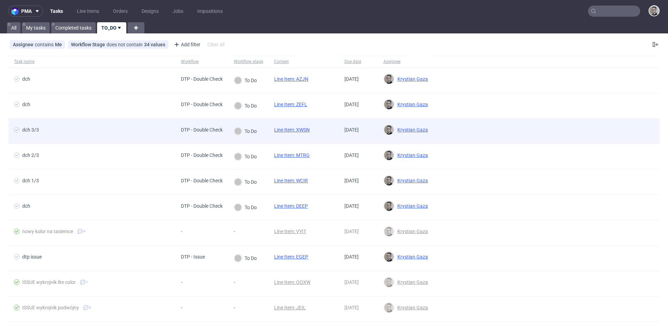
drag, startPoint x: 301, startPoint y: 130, endPoint x: 302, endPoint y: 125, distance: 5.2
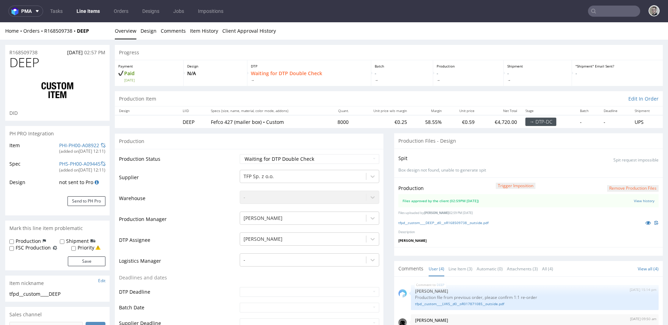
scroll to position [18, 0]
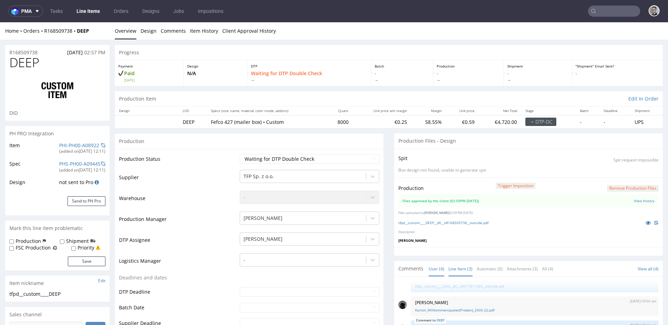
click at [458, 264] on link "Line Item (3)" at bounding box center [460, 268] width 24 height 15
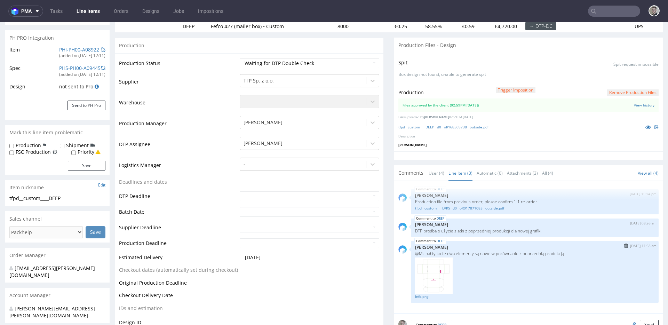
scroll to position [103, 0]
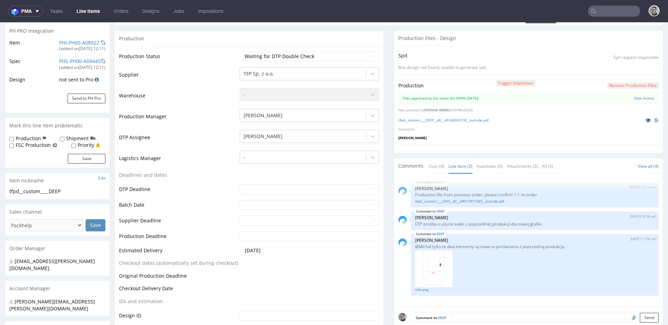
click at [645, 119] on icon at bounding box center [648, 120] width 6 height 5
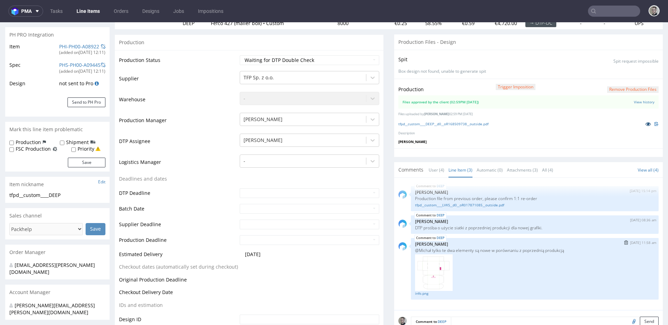
scroll to position [101, 0]
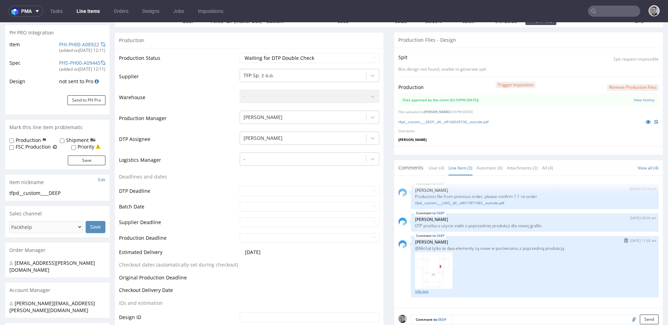
click at [417, 292] on link "info.png" at bounding box center [534, 291] width 239 height 5
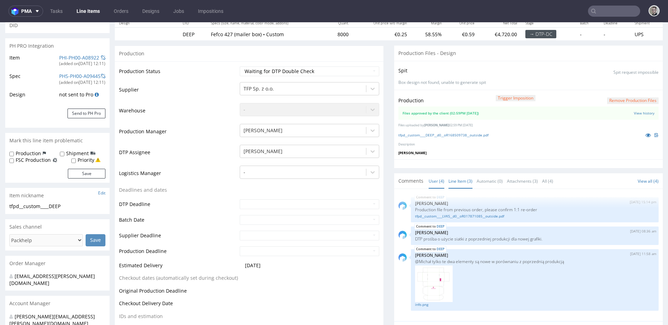
click at [431, 181] on link "User (4)" at bounding box center [437, 181] width 16 height 15
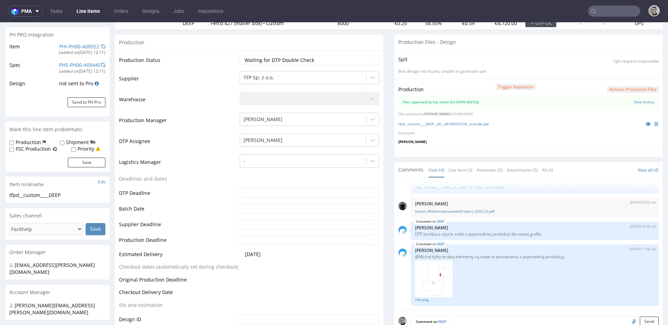
scroll to position [99, 0]
click at [300, 60] on select "Waiting for Artwork Waiting for Diecut Waiting for Mockup Waiting for DTP Waiti…" at bounding box center [309, 60] width 139 height 10
select select "dtp_production_ready"
click at [240, 55] on select "Waiting for Artwork Waiting for Diecut Waiting for Mockup Waiting for DTP Waiti…" at bounding box center [309, 60] width 139 height 10
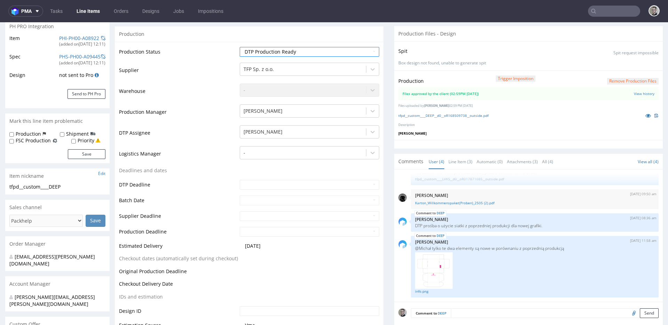
scroll to position [236, 0]
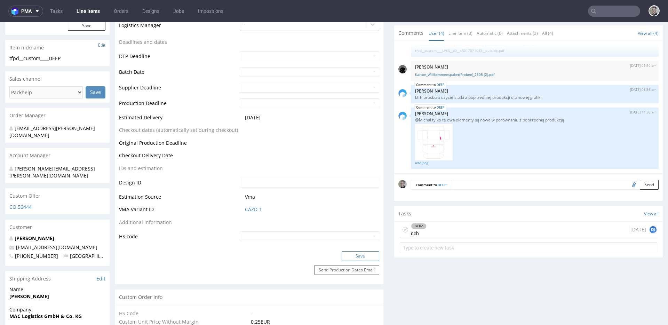
click at [356, 254] on button "Save" at bounding box center [361, 256] width 38 height 10
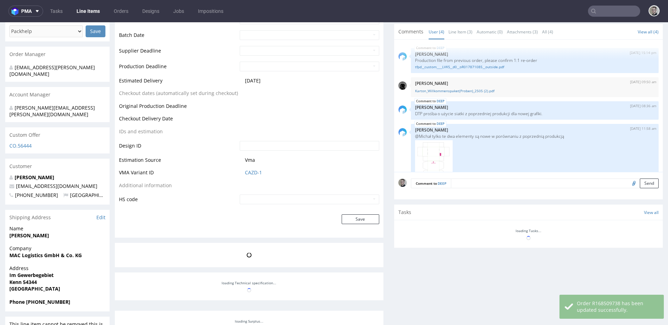
scroll to position [18, 0]
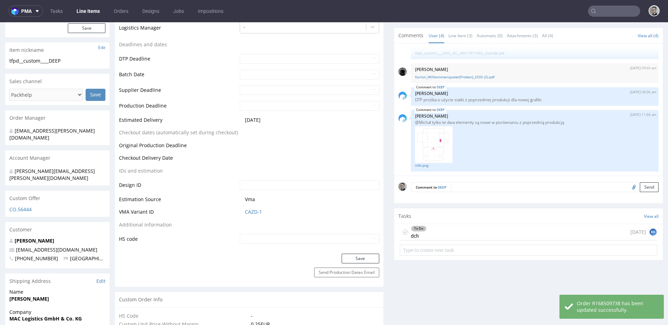
click at [402, 230] on icon at bounding box center [405, 232] width 6 height 6
click at [448, 232] on div "Completed dch today KG" at bounding box center [528, 232] width 257 height 16
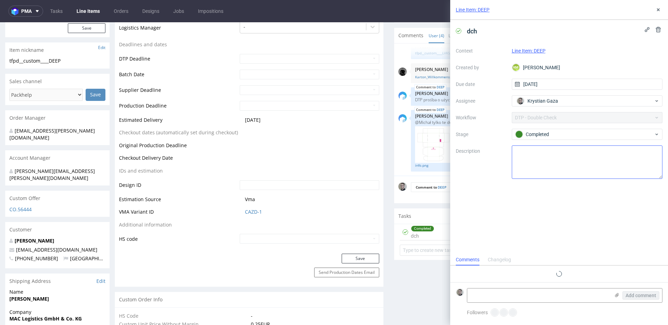
scroll to position [6, 0]
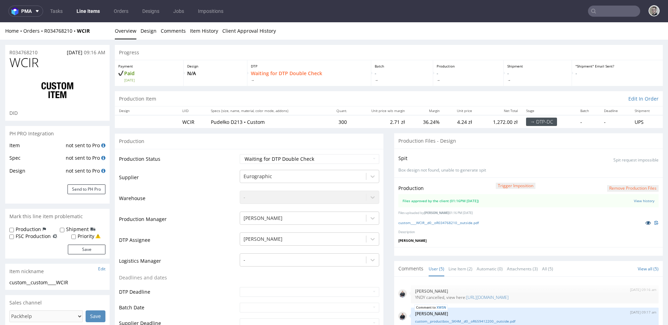
click at [645, 223] on icon at bounding box center [648, 222] width 6 height 5
click at [271, 164] on td "Waiting for Artwork Waiting for Diecut Waiting for Mockup Waiting for DTP Waiti…" at bounding box center [308, 161] width 141 height 16
click at [270, 159] on select "Waiting for Artwork Waiting for Diecut Waiting for Mockup Waiting for DTP Waiti…" at bounding box center [309, 159] width 139 height 10
select select "dtp_production_ready"
click at [240, 154] on select "Waiting for Artwork Waiting for Diecut Waiting for Mockup Waiting for DTP Waiti…" at bounding box center [309, 159] width 139 height 10
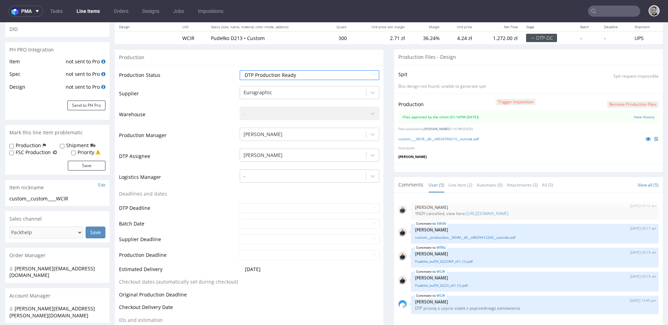
scroll to position [317, 0]
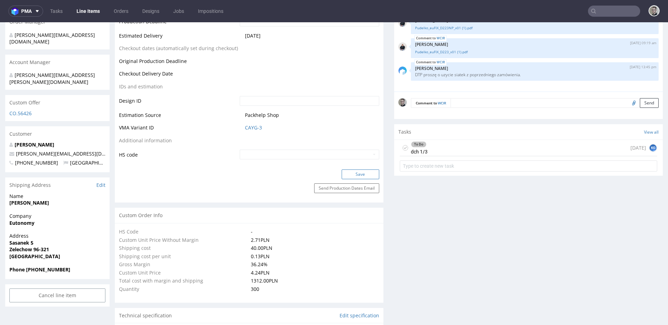
click at [358, 176] on button "Save" at bounding box center [361, 174] width 38 height 10
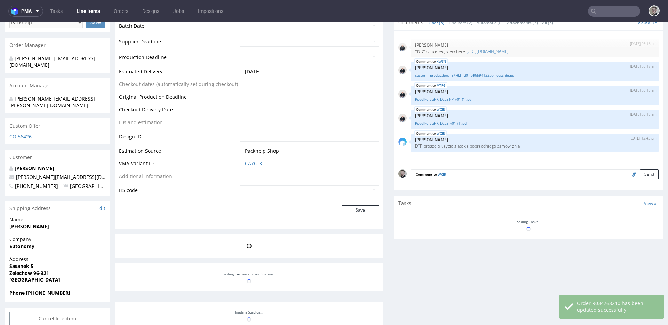
scroll to position [370, 0]
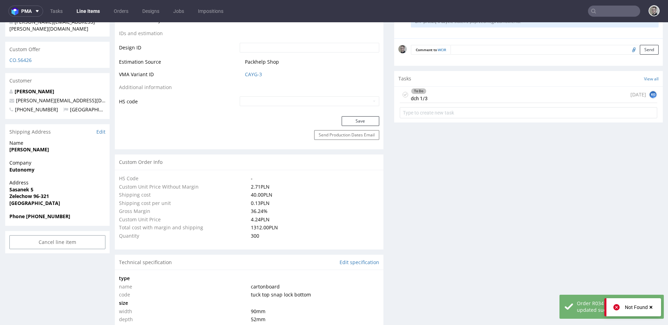
click at [401, 89] on div "To Do dch 1/3" at bounding box center [414, 95] width 28 height 16
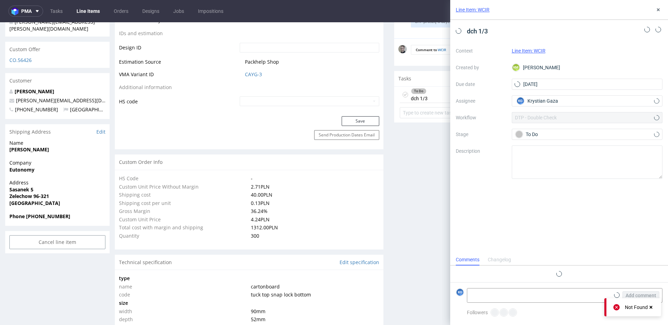
scroll to position [6, 0]
click at [402, 93] on icon at bounding box center [405, 95] width 6 height 6
click at [658, 7] on icon at bounding box center [658, 10] width 6 height 6
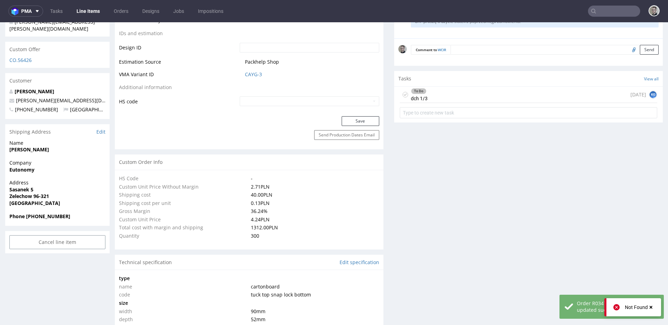
click at [402, 93] on icon at bounding box center [405, 95] width 6 height 6
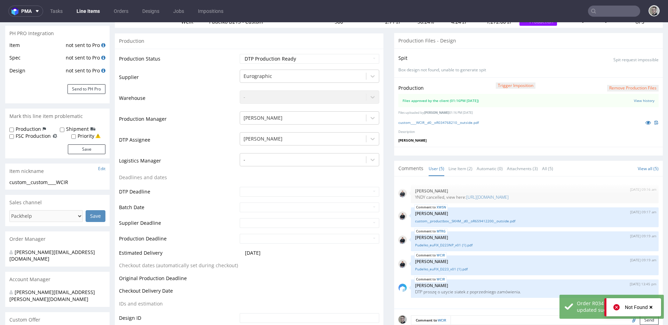
scroll to position [17, 0]
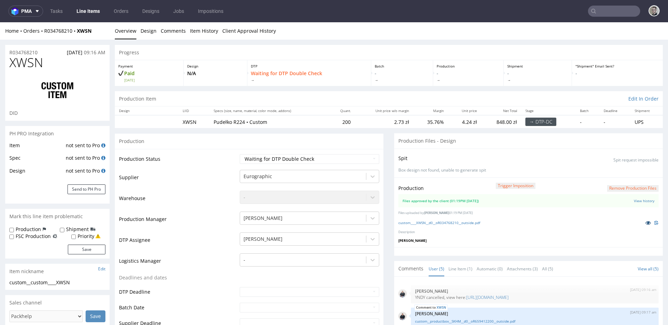
click at [645, 223] on icon at bounding box center [648, 222] width 6 height 5
click at [645, 222] on icon at bounding box center [648, 222] width 6 height 5
click at [288, 159] on select "Waiting for Artwork Waiting for Diecut Waiting for Mockup Waiting for DTP Waiti…" at bounding box center [309, 159] width 139 height 10
select select "dtp_production_ready"
click at [240, 154] on select "Waiting for Artwork Waiting for Diecut Waiting for Mockup Waiting for DTP Waiti…" at bounding box center [309, 159] width 139 height 10
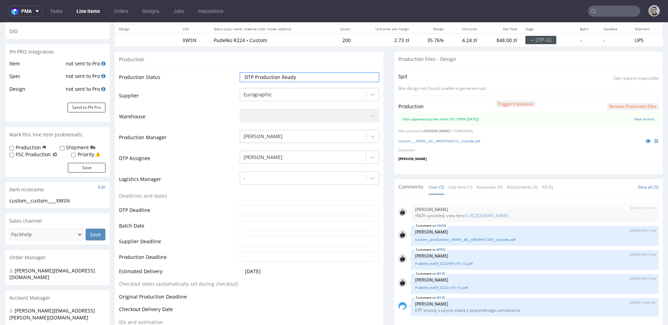
scroll to position [212, 0]
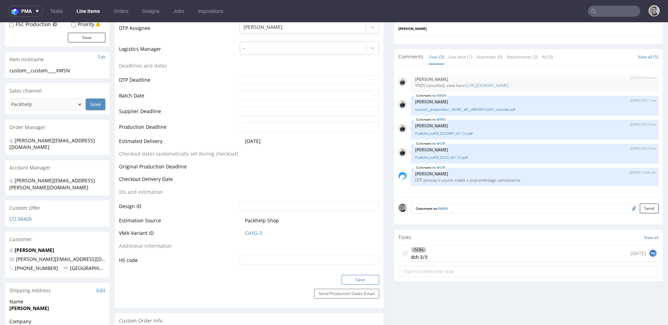
click at [367, 281] on button "Save" at bounding box center [361, 280] width 38 height 10
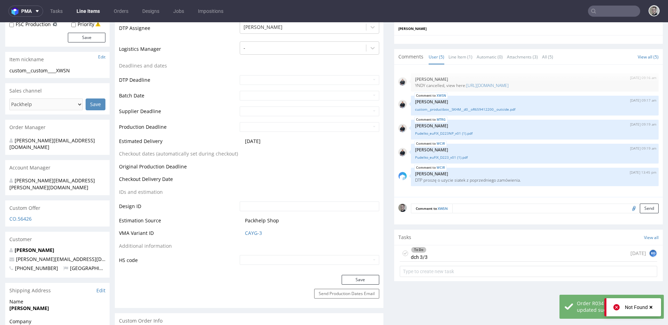
click at [402, 254] on icon at bounding box center [405, 253] width 6 height 6
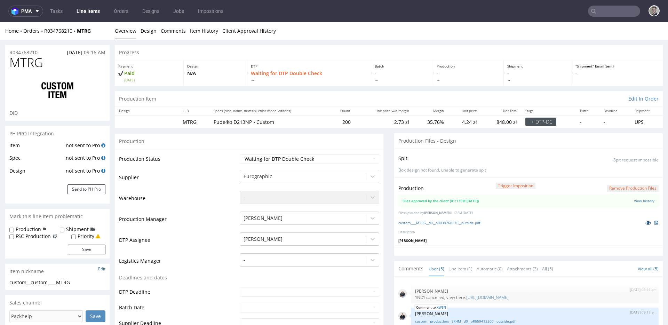
click at [645, 222] on icon at bounding box center [648, 222] width 6 height 5
click at [263, 158] on select "Waiting for Artwork Waiting for Diecut Waiting for Mockup Waiting for DTP Waiti…" at bounding box center [309, 159] width 139 height 10
select select "dtp_production_ready"
click at [240, 154] on select "Waiting for Artwork Waiting for Diecut Waiting for Mockup Waiting for DTP Waiti…" at bounding box center [309, 159] width 139 height 10
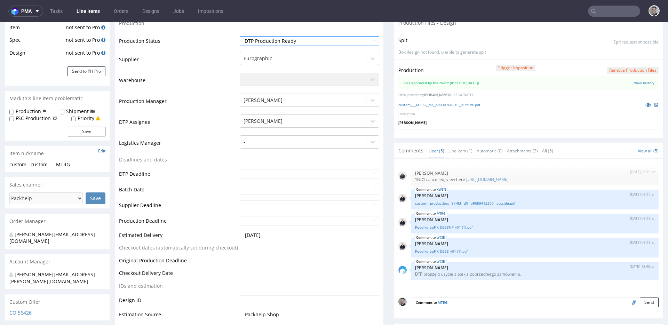
scroll to position [213, 0]
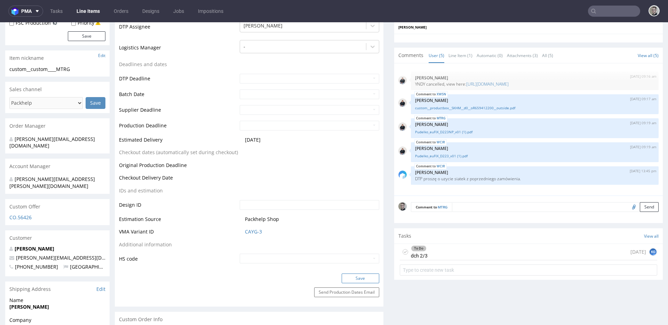
click at [351, 279] on button "Save" at bounding box center [361, 278] width 38 height 10
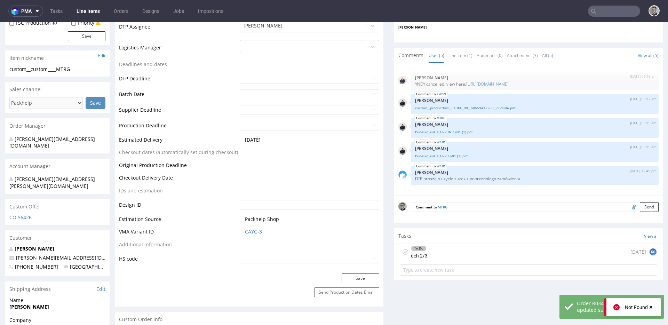
click at [402, 253] on icon at bounding box center [405, 252] width 6 height 6
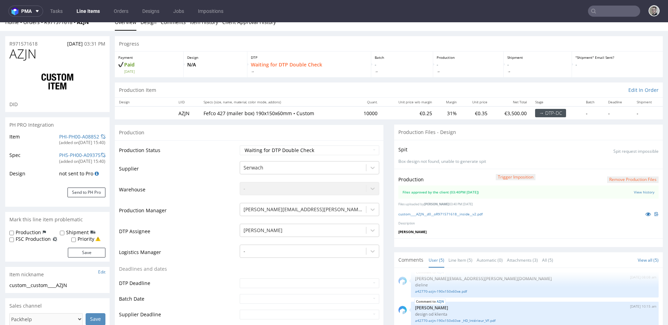
scroll to position [13, 0]
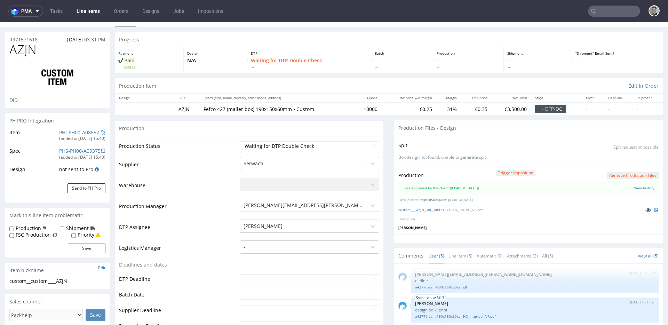
click at [645, 209] on icon at bounding box center [648, 209] width 6 height 5
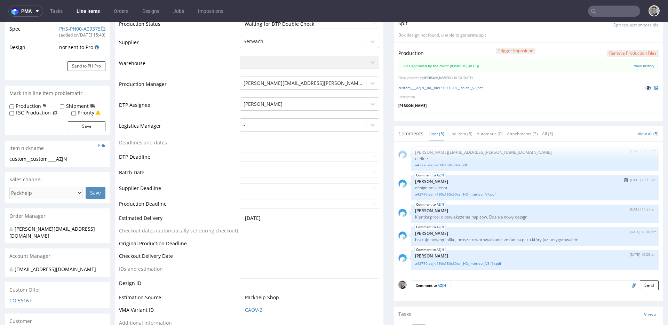
scroll to position [135, 0]
click at [452, 130] on link "Line Item (5)" at bounding box center [460, 133] width 24 height 15
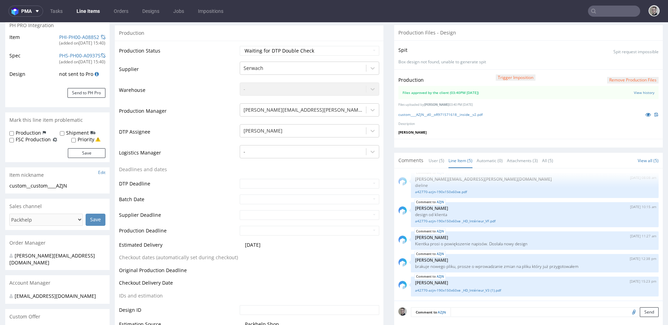
scroll to position [0, 0]
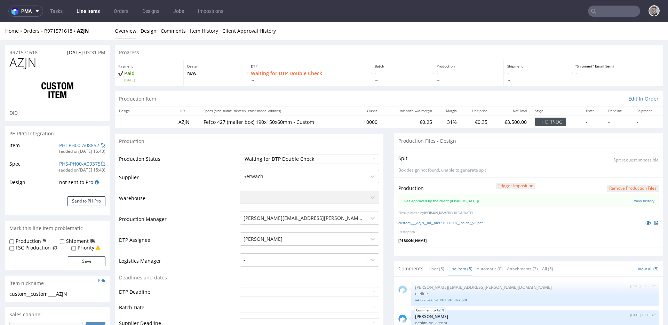
click at [499, 139] on div "Production Files - Design" at bounding box center [528, 140] width 269 height 15
click at [458, 216] on div "Production Trigger Imposition Remove production files Files approved by the cli…" at bounding box center [528, 212] width 269 height 70
click at [460, 221] on link "custom____AZJN__d0__oR971571618__inside__v2.pdf" at bounding box center [440, 222] width 84 height 5
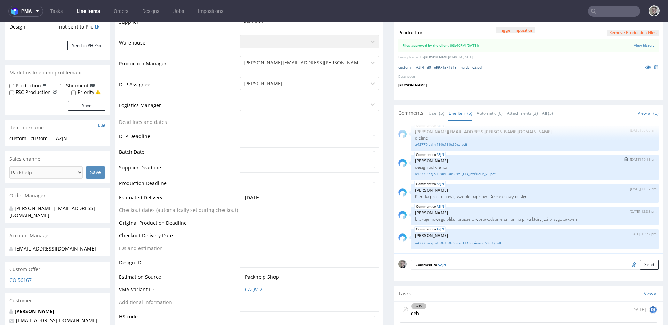
scroll to position [112, 0]
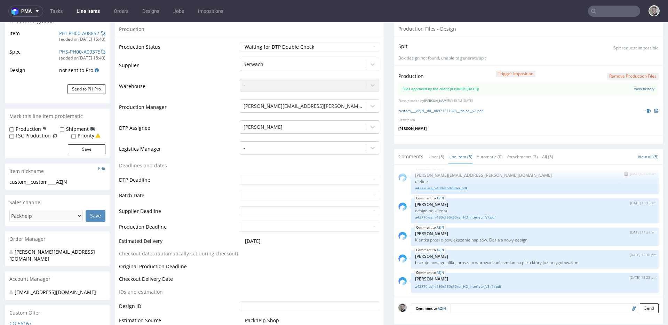
click at [450, 187] on link "a42770-azjn-190x150x60xe.pdf" at bounding box center [534, 187] width 239 height 5
click at [460, 287] on link "a42770-azjn-190x150x60xe _HD_Intérieur_V3 (1).pdf" at bounding box center [534, 286] width 239 height 5
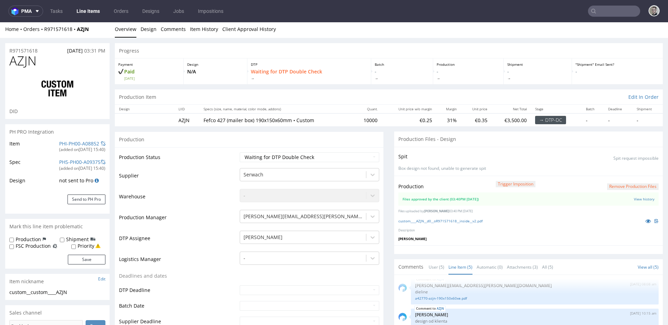
scroll to position [0, 0]
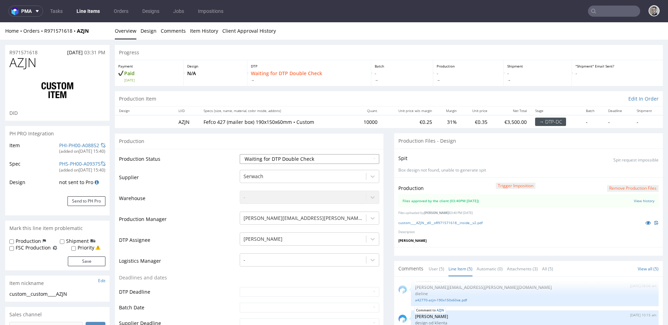
click at [289, 163] on select "Waiting for Artwork Waiting for Diecut Waiting for Mockup Waiting for DTP Waiti…" at bounding box center [309, 159] width 139 height 10
select select "dtp_production_ready"
click at [240, 154] on select "Waiting for Artwork Waiting for Diecut Waiting for Mockup Waiting for DTP Waiti…" at bounding box center [309, 159] width 139 height 10
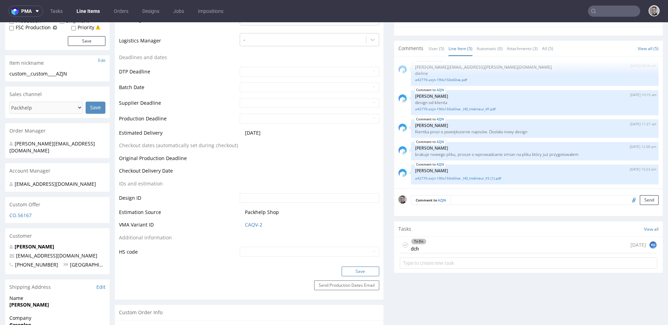
click at [356, 274] on button "Save" at bounding box center [361, 271] width 38 height 10
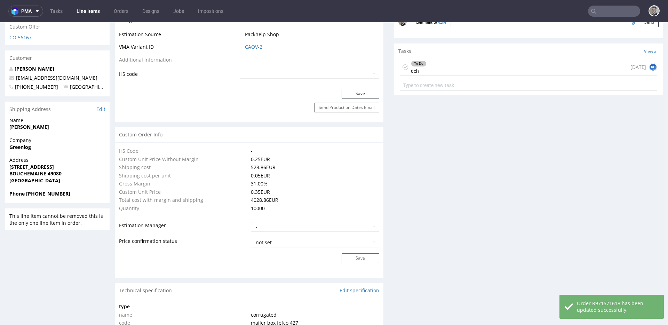
scroll to position [104, 0]
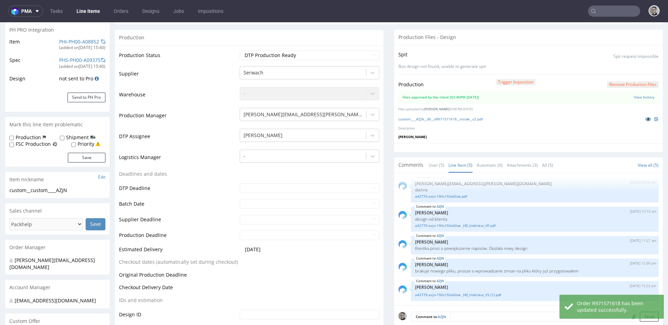
click at [645, 119] on icon at bounding box center [648, 119] width 6 height 5
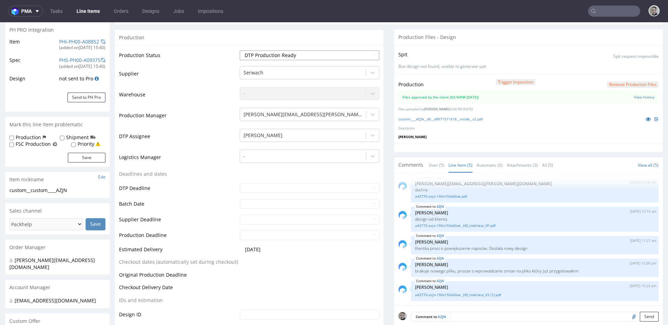
click at [269, 56] on select "Waiting for Artwork Waiting for Diecut Waiting for Mockup Waiting for DTP Waiti…" at bounding box center [309, 55] width 139 height 10
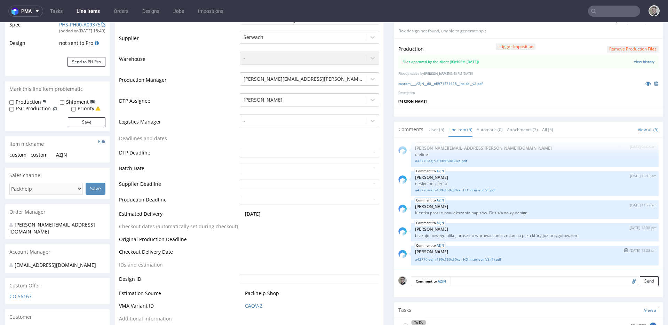
scroll to position [242, 0]
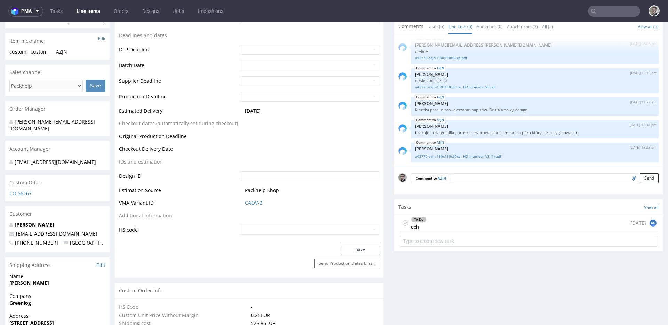
click at [402, 222] on icon at bounding box center [405, 223] width 6 height 6
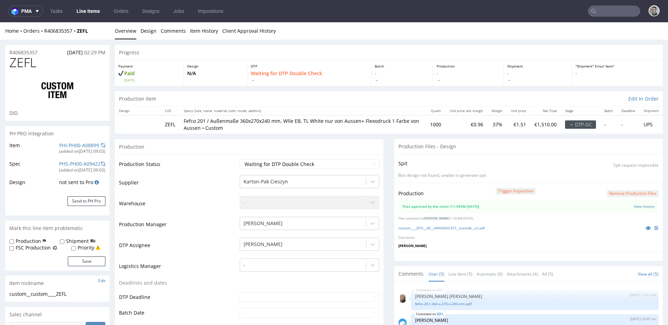
select select "in_progress"
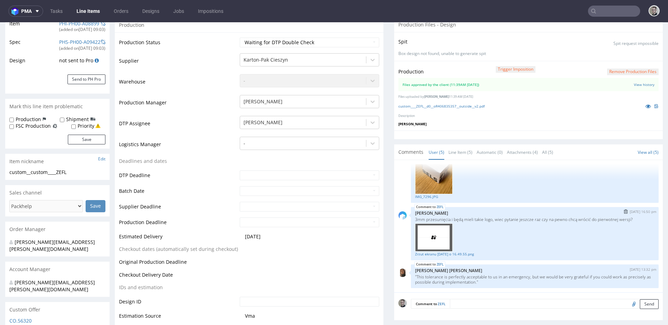
scroll to position [225, 0]
click at [445, 252] on link "Zrzut ekranu [DATE] o 16.49.55.png" at bounding box center [534, 254] width 239 height 5
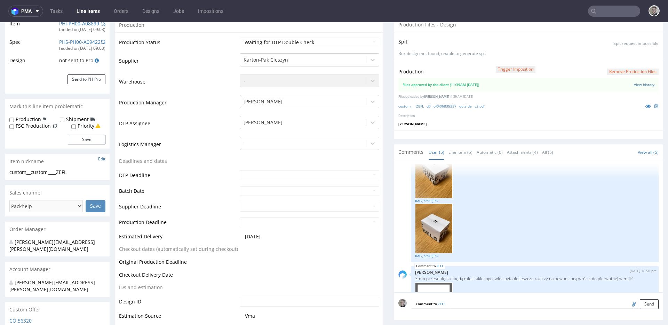
scroll to position [125, 0]
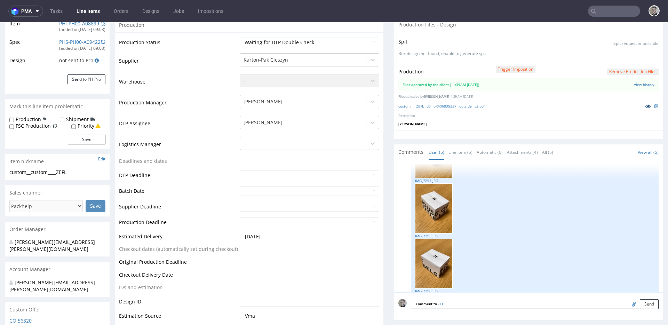
click at [645, 105] on icon at bounding box center [648, 106] width 6 height 5
click at [308, 43] on select "Waiting for Artwork Waiting for Diecut Waiting for Mockup Waiting for DTP Waiti…" at bounding box center [309, 43] width 139 height 10
select select "dtp_production_ready"
click at [240, 38] on select "Waiting for Artwork Waiting for Diecut Waiting for Mockup Waiting for DTP Waiti…" at bounding box center [309, 43] width 139 height 10
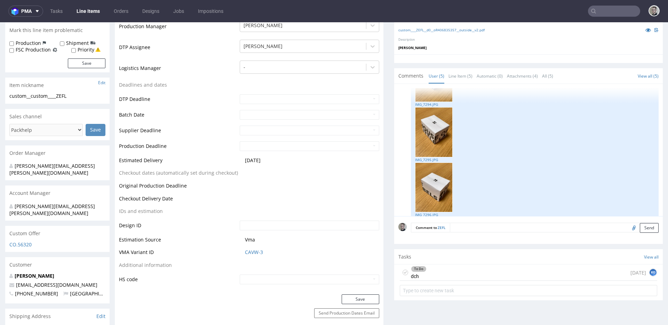
scroll to position [341, 0]
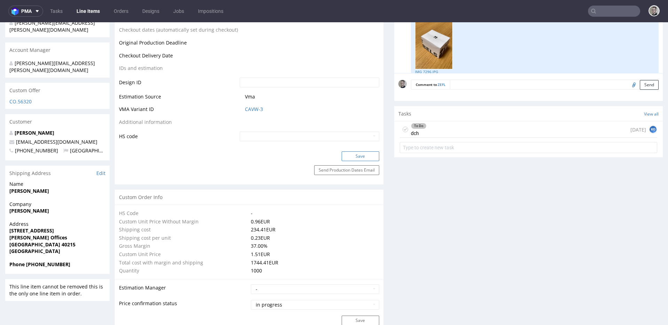
click at [362, 159] on button "Save" at bounding box center [361, 156] width 38 height 10
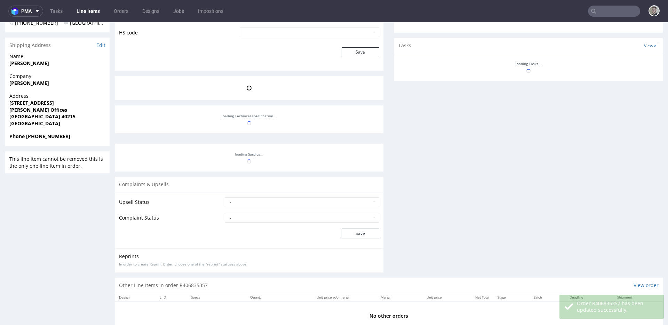
scroll to position [225, 0]
select select "in_progress"
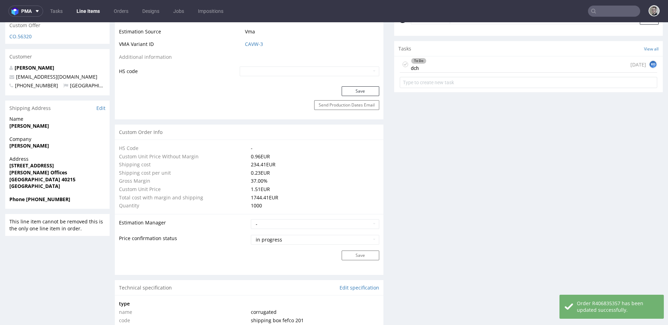
click at [402, 64] on icon at bounding box center [405, 65] width 6 height 6
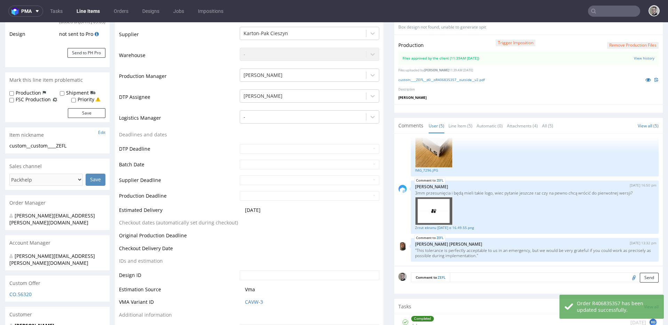
scroll to position [0, 0]
